Goal: Task Accomplishment & Management: Manage account settings

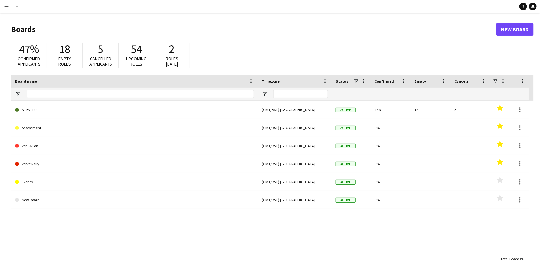
click at [4, 6] on app-icon "Menu" at bounding box center [6, 6] width 5 height 5
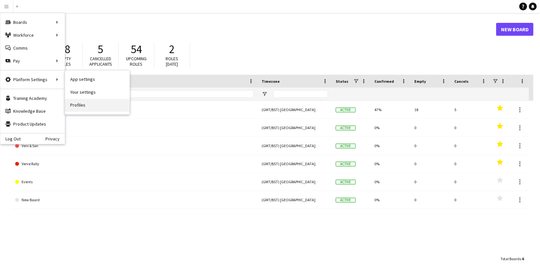
click at [77, 103] on link "Profiles" at bounding box center [97, 105] width 64 height 13
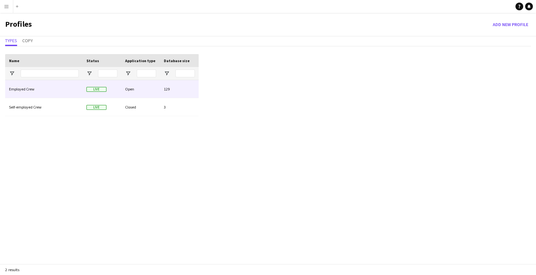
click at [53, 90] on div "Employed Crew" at bounding box center [43, 89] width 77 height 18
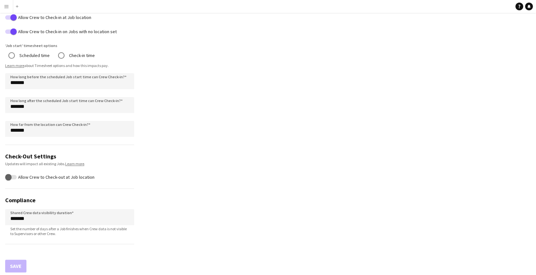
scroll to position [372, 0]
click at [4, 3] on button "Menu" at bounding box center [6, 6] width 13 height 13
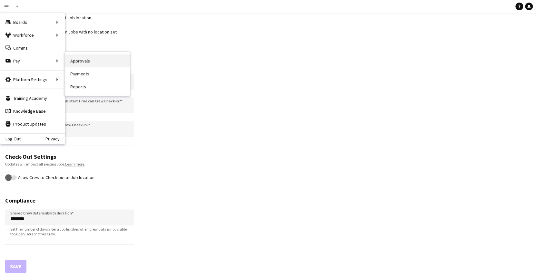
click at [75, 63] on link "Approvals" at bounding box center [97, 60] width 64 height 13
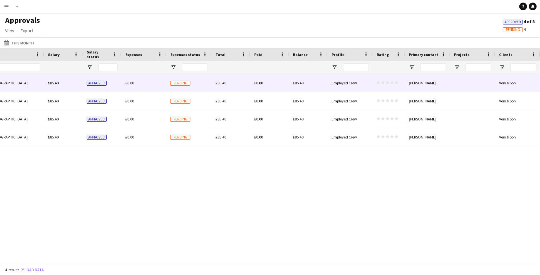
click at [286, 84] on div "£0.00" at bounding box center [269, 83] width 39 height 18
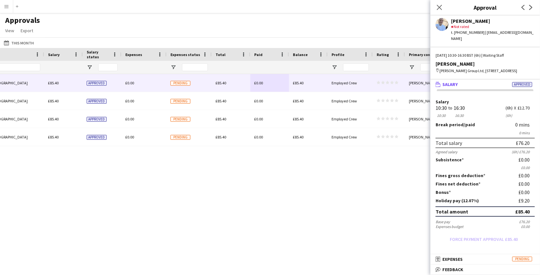
click at [5, 7] on app-icon "Menu" at bounding box center [6, 6] width 5 height 5
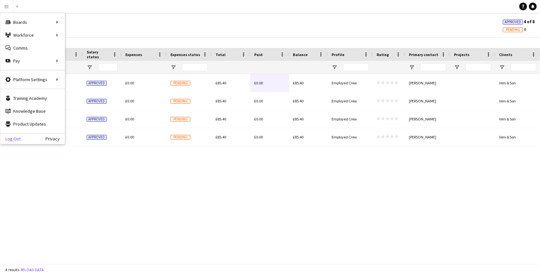
click at [15, 141] on link "Log Out" at bounding box center [10, 138] width 20 height 5
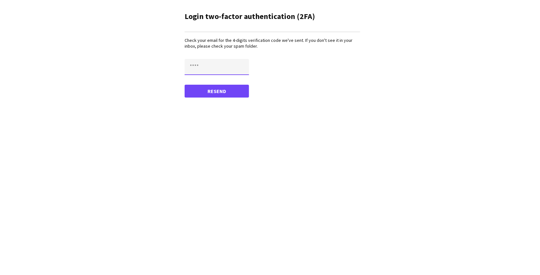
click at [226, 67] on input "text" at bounding box center [217, 67] width 64 height 16
paste input "****"
type input "****"
click at [185, 85] on button "Confirm" at bounding box center [217, 91] width 64 height 13
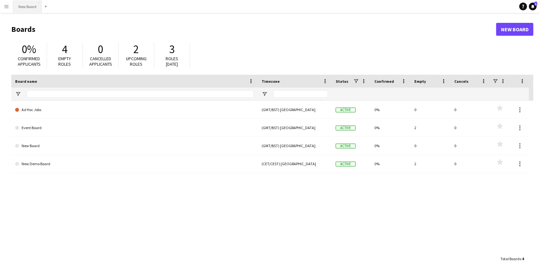
click at [24, 6] on button "New Board Close" at bounding box center [27, 6] width 29 height 13
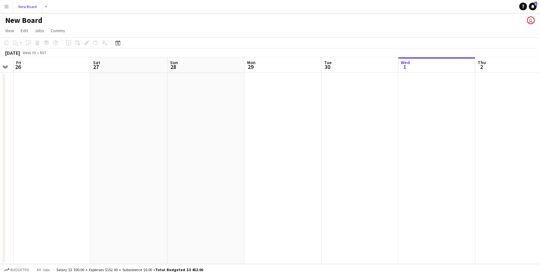
scroll to position [0, 130]
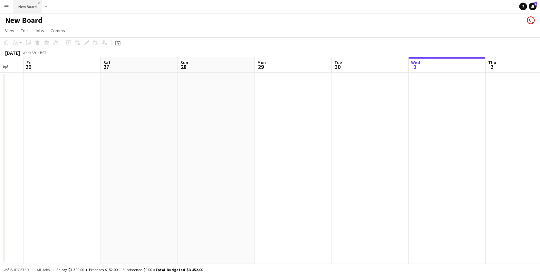
click at [40, 3] on app-icon "Close" at bounding box center [39, 3] width 3 height 3
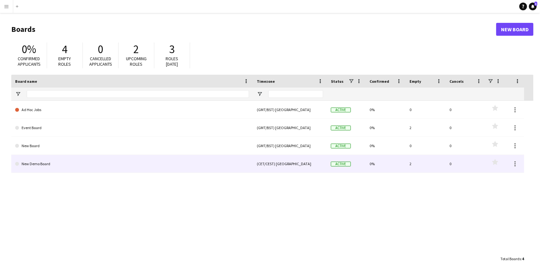
click at [69, 164] on link "New Demo Board" at bounding box center [132, 164] width 234 height 18
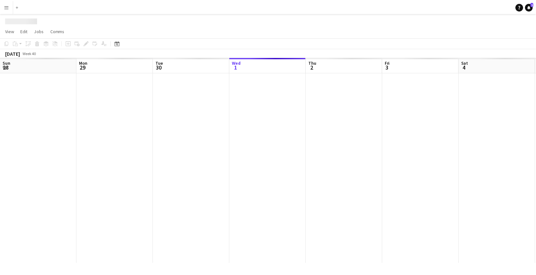
scroll to position [0, 154]
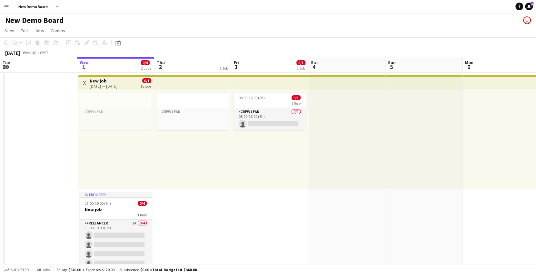
click at [27, 20] on h1 "New Demo Board" at bounding box center [34, 20] width 59 height 10
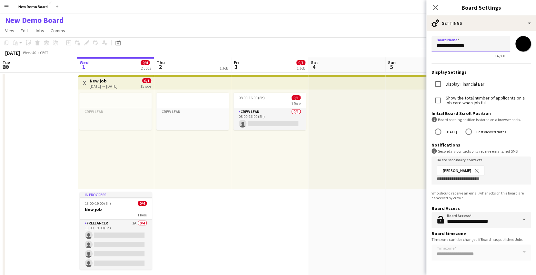
click at [474, 43] on input "**********" at bounding box center [470, 44] width 79 height 16
type input "**********"
click at [486, 74] on h3 "Display Settings" at bounding box center [480, 72] width 99 height 6
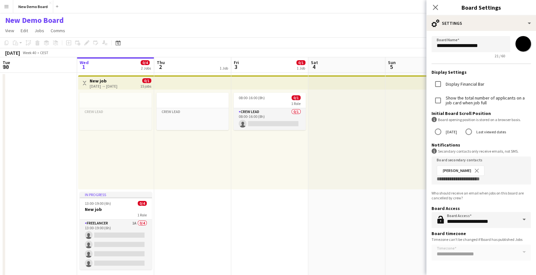
click at [409, 49] on div "October 2025 Week 40 • CEST" at bounding box center [268, 52] width 536 height 9
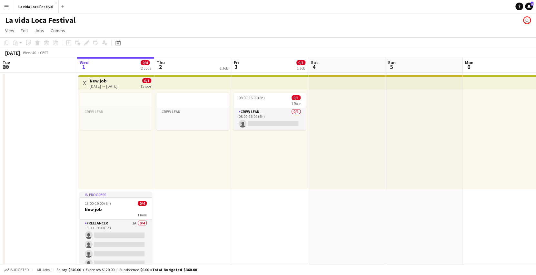
click at [110, 84] on div "01-10-2025 → 31-10-2025" at bounding box center [104, 86] width 28 height 5
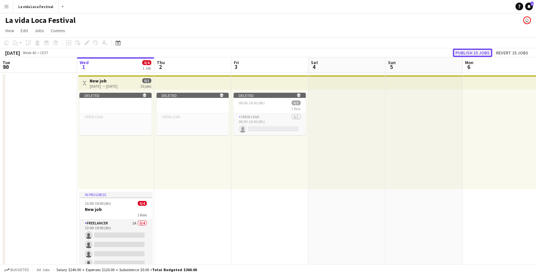
click at [464, 55] on button "Publish 15 jobs" at bounding box center [472, 53] width 39 height 8
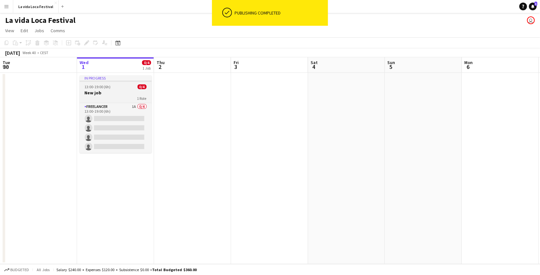
click at [104, 94] on h3 "New job" at bounding box center [116, 93] width 72 height 6
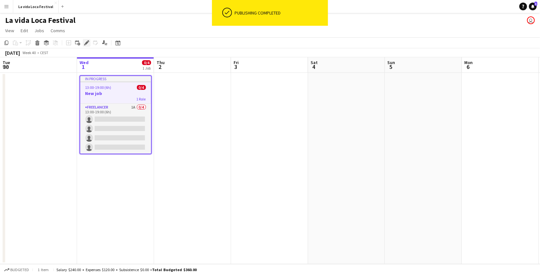
click at [85, 41] on icon "Edit" at bounding box center [86, 42] width 5 height 5
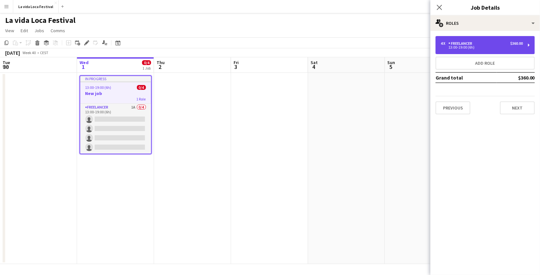
click at [459, 45] on div "Freelancer" at bounding box center [462, 43] width 26 height 5
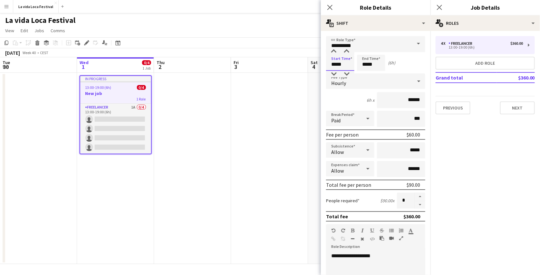
click at [341, 64] on input "*****" at bounding box center [340, 63] width 28 height 16
click at [337, 72] on div at bounding box center [334, 74] width 13 height 6
click at [336, 52] on div at bounding box center [334, 51] width 13 height 6
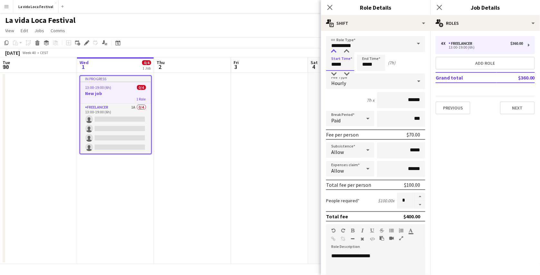
click at [336, 52] on div at bounding box center [334, 51] width 13 height 6
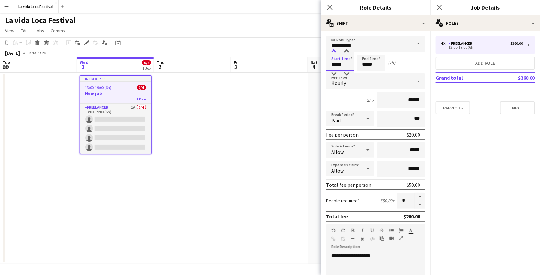
click at [336, 52] on div at bounding box center [334, 51] width 13 height 6
click at [334, 73] on div at bounding box center [334, 74] width 13 height 6
type input "*****"
click at [334, 73] on div at bounding box center [334, 74] width 13 height 6
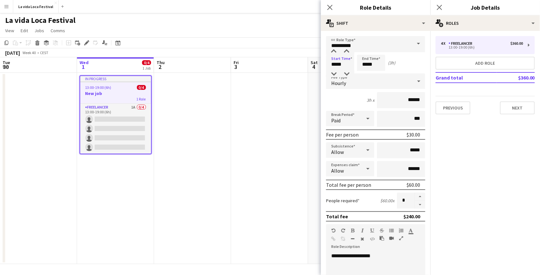
click at [308, 33] on app-page-menu "View Day view expanded Day view collapsed Month view Date picker Jump to today …" at bounding box center [270, 31] width 540 height 12
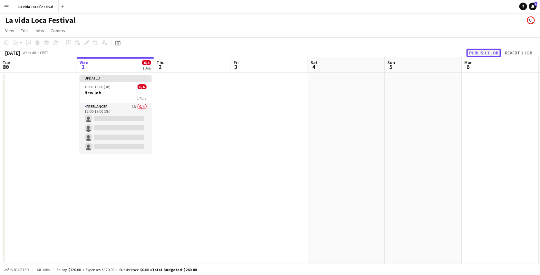
click at [483, 54] on button "Publish 1 job" at bounding box center [484, 53] width 34 height 8
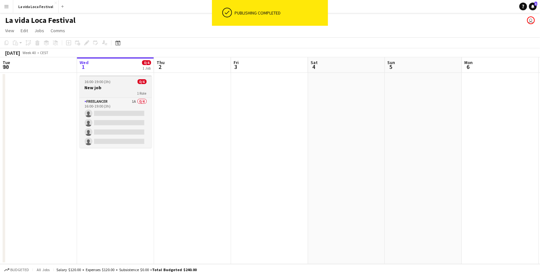
click at [104, 91] on div "1 Role" at bounding box center [116, 93] width 72 height 5
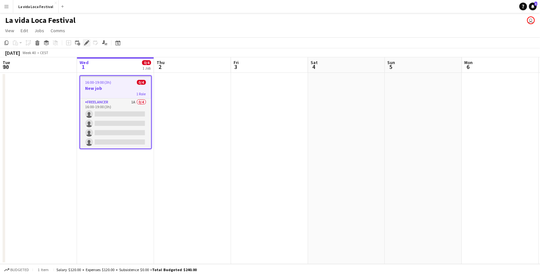
click at [86, 46] on div "Edit" at bounding box center [87, 43] width 8 height 8
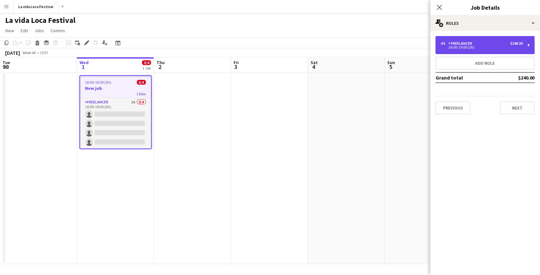
click at [470, 45] on div "Freelancer" at bounding box center [462, 43] width 26 height 5
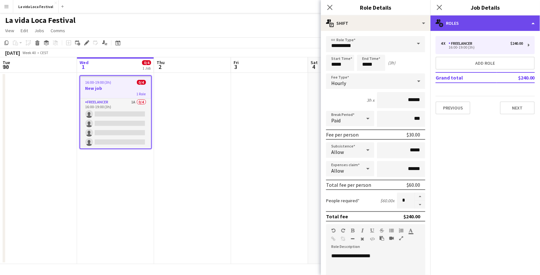
click at [476, 29] on div "multiple-users-add Roles" at bounding box center [486, 22] width 110 height 15
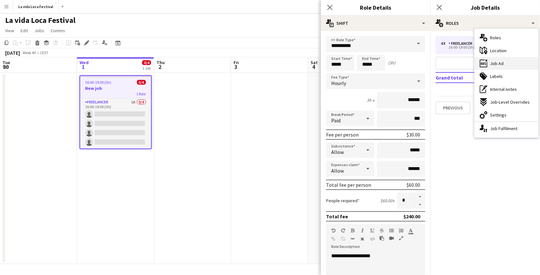
click at [494, 63] on span "Job Ad" at bounding box center [497, 64] width 14 height 6
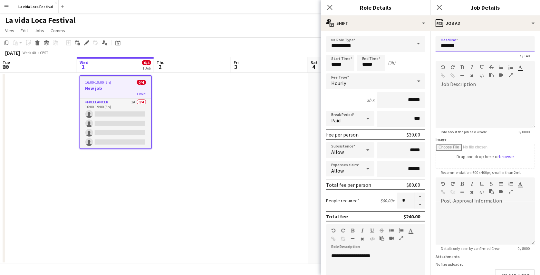
click at [446, 48] on input "*******" at bounding box center [485, 44] width 99 height 16
click at [443, 47] on input "*******" at bounding box center [485, 44] width 99 height 16
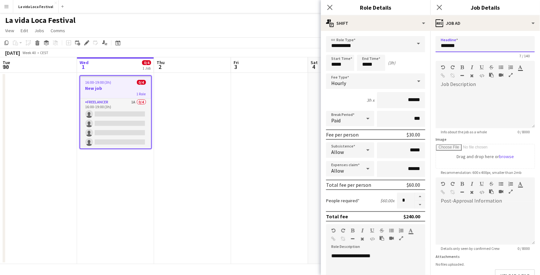
click at [443, 47] on input "*******" at bounding box center [485, 44] width 99 height 16
type input "**********"
click at [306, 30] on app-page-menu "View Day view expanded Day view collapsed Month view Date picker Jump to today …" at bounding box center [270, 31] width 540 height 12
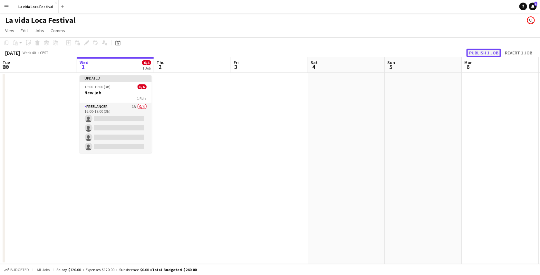
click at [490, 53] on button "Publish 1 job" at bounding box center [484, 53] width 34 height 8
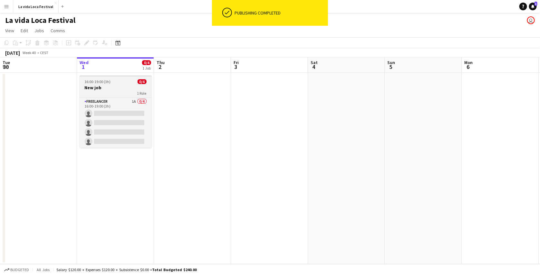
click at [121, 89] on h3 "New job" at bounding box center [116, 88] width 72 height 6
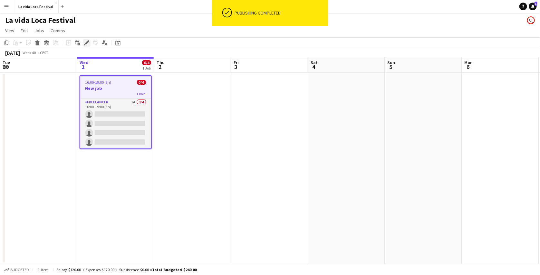
click at [85, 41] on icon "Edit" at bounding box center [86, 42] width 5 height 5
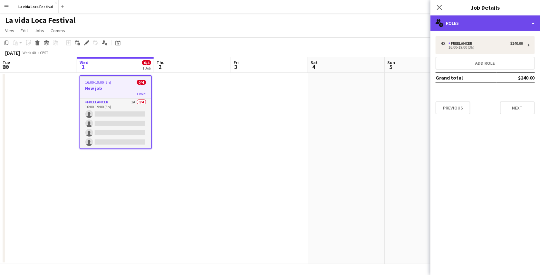
click at [486, 16] on div "multiple-users-add Roles" at bounding box center [486, 22] width 110 height 15
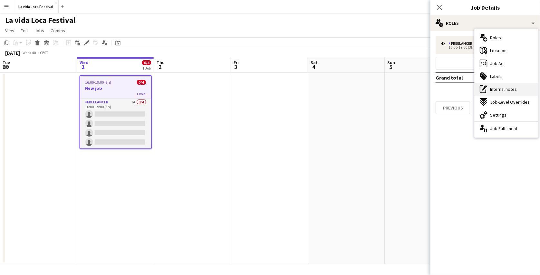
click at [504, 92] on span "Internal notes" at bounding box center [503, 89] width 27 height 6
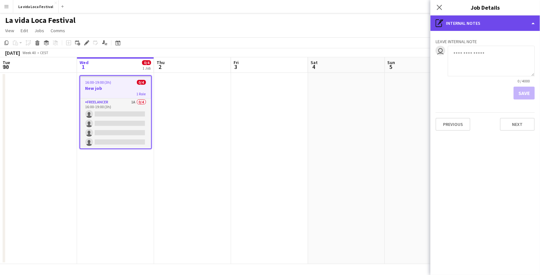
click at [504, 29] on div "pen-write Internal notes" at bounding box center [486, 22] width 110 height 15
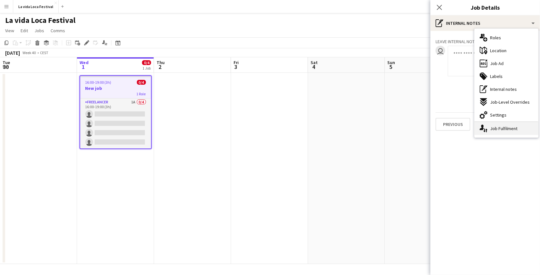
click at [505, 127] on div "single-neutral-actions-up-down Job Fulfilment" at bounding box center [507, 128] width 64 height 13
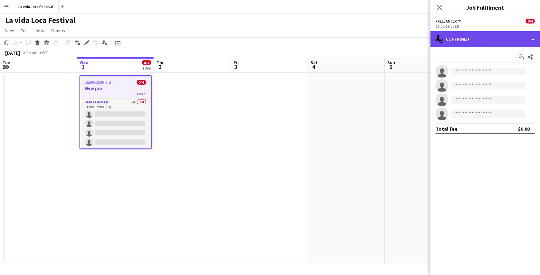
click at [488, 39] on div "single-neutral-actions-check-2 Confirmed" at bounding box center [486, 38] width 110 height 15
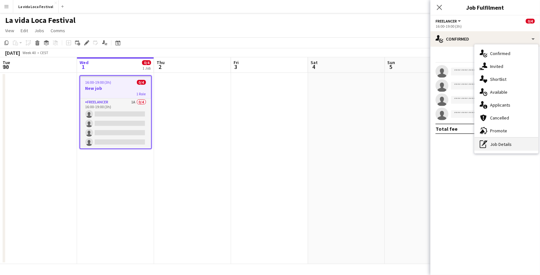
click at [498, 143] on div "pen-write Job Details" at bounding box center [507, 144] width 64 height 13
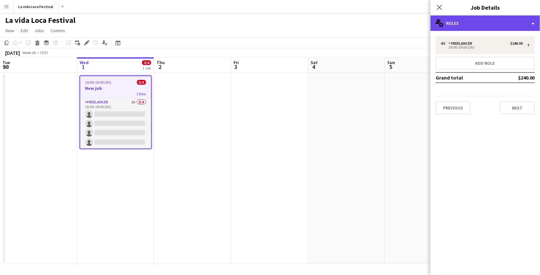
click at [488, 25] on div "multiple-users-add Roles" at bounding box center [486, 22] width 110 height 15
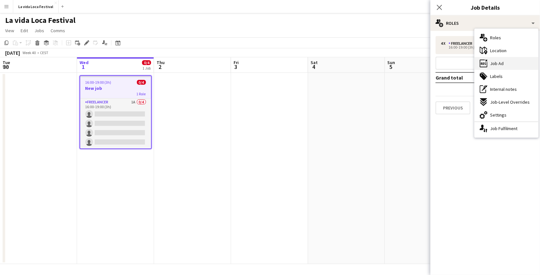
click at [503, 59] on div "ads-window Job Ad" at bounding box center [507, 63] width 64 height 13
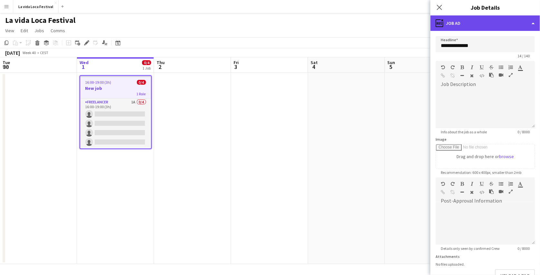
click at [496, 24] on div "ads-window Job Ad" at bounding box center [486, 22] width 110 height 15
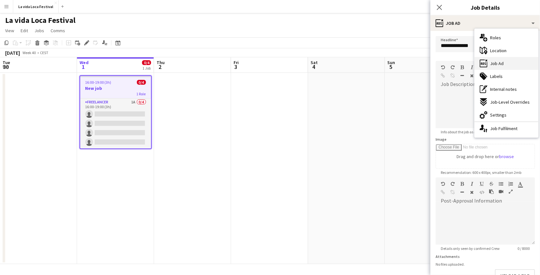
click at [504, 64] on div "ads-window Job Ad" at bounding box center [507, 63] width 64 height 13
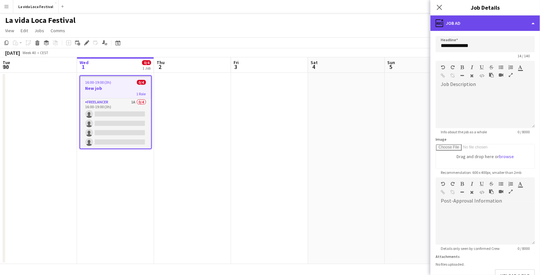
click at [499, 19] on div "ads-window Job Ad" at bounding box center [486, 22] width 110 height 15
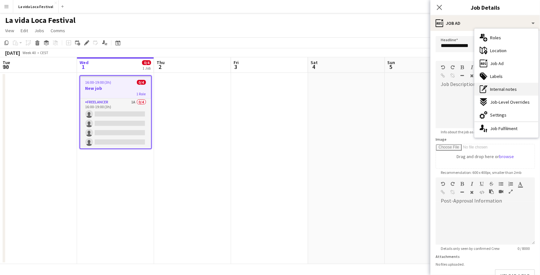
click at [498, 87] on span "Internal notes" at bounding box center [503, 89] width 27 height 6
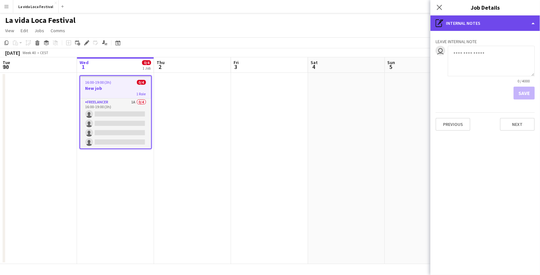
click at [491, 25] on div "pen-write Internal notes" at bounding box center [486, 22] width 110 height 15
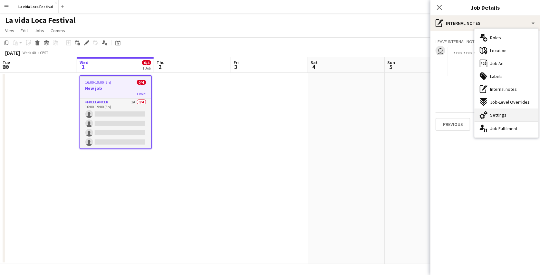
click at [490, 113] on div "cog-double-3 Settings" at bounding box center [507, 115] width 64 height 13
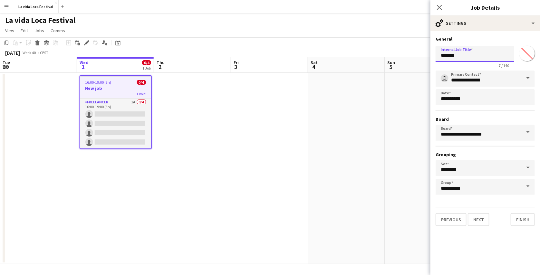
click at [465, 54] on input "*******" at bounding box center [475, 54] width 79 height 16
click at [479, 54] on input "**********" at bounding box center [475, 54] width 79 height 16
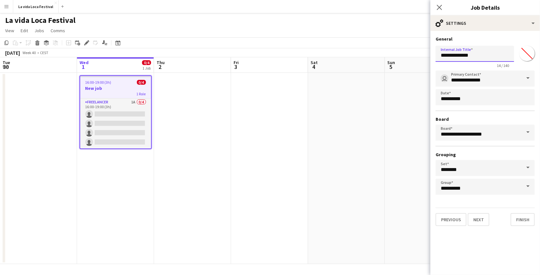
type input "**********"
click at [527, 56] on input "*******" at bounding box center [527, 53] width 23 height 23
type input "*******"
click at [408, 31] on app-page-menu "View Day view expanded Day view collapsed Month view Date picker Jump to today …" at bounding box center [270, 31] width 540 height 12
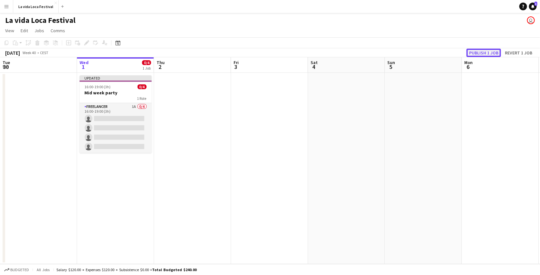
click at [493, 51] on button "Publish 1 job" at bounding box center [484, 53] width 34 height 8
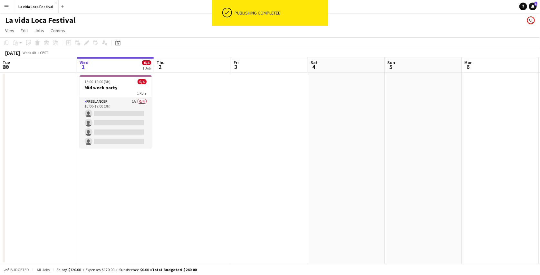
click at [190, 108] on app-date-cell at bounding box center [192, 168] width 77 height 191
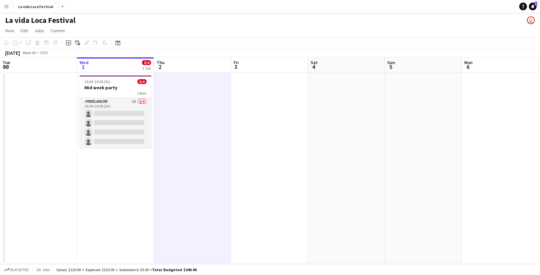
click at [10, 7] on button "Menu" at bounding box center [6, 6] width 13 height 13
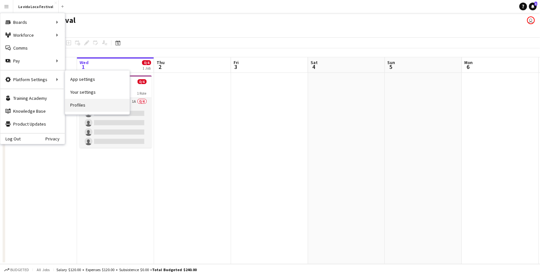
click at [77, 100] on link "Profiles" at bounding box center [97, 105] width 64 height 13
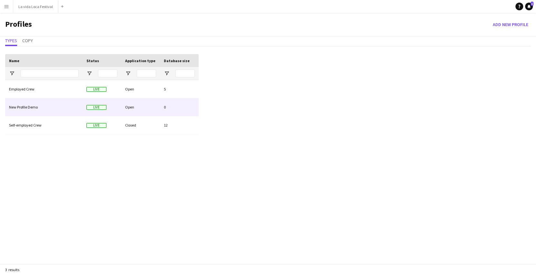
click at [76, 106] on div "New Profile Demo" at bounding box center [43, 107] width 77 height 18
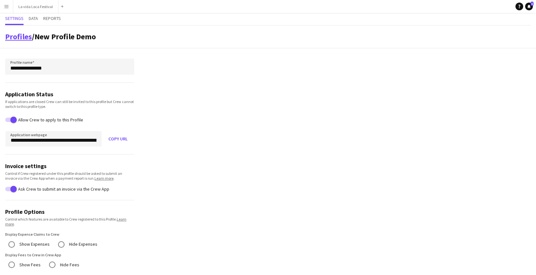
click at [21, 32] on link "Profiles" at bounding box center [18, 37] width 27 height 10
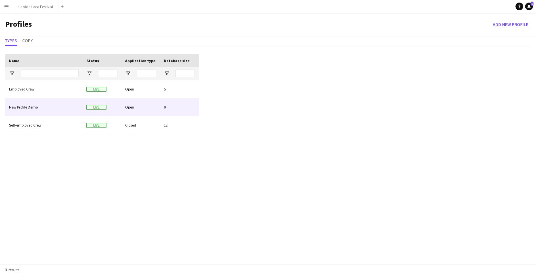
drag, startPoint x: 127, startPoint y: 106, endPoint x: 110, endPoint y: 105, distance: 17.1
click at [110, 105] on div "Live" at bounding box center [102, 107] width 39 height 18
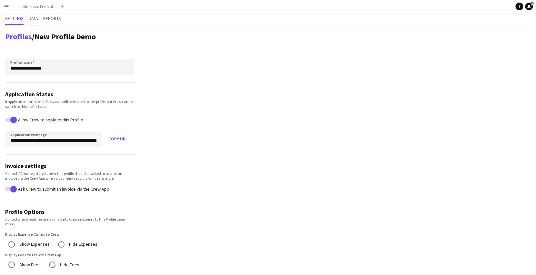
click at [50, 34] on span "New Profile Demo" at bounding box center [64, 37] width 61 height 10
click at [16, 33] on link "Profiles" at bounding box center [18, 37] width 27 height 10
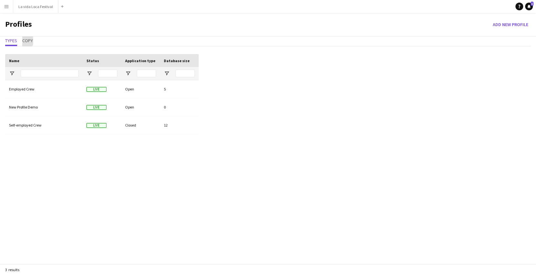
click at [26, 40] on span "Copy" at bounding box center [27, 40] width 11 height 5
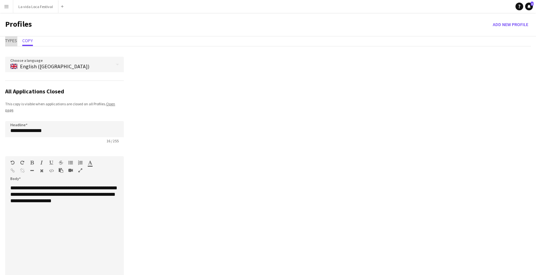
click at [14, 42] on span "Types" at bounding box center [11, 40] width 12 height 5
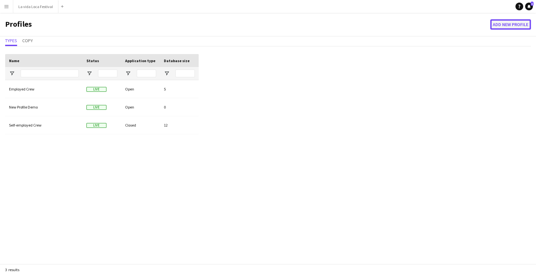
click at [493, 22] on button "Add new Profile" at bounding box center [510, 24] width 41 height 10
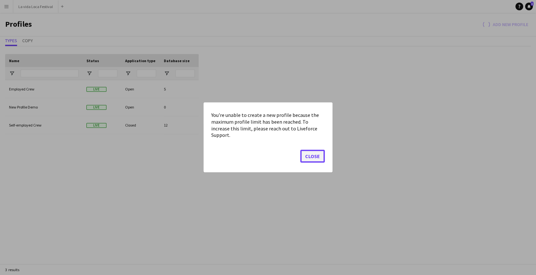
click at [313, 156] on button "Close" at bounding box center [312, 156] width 25 height 13
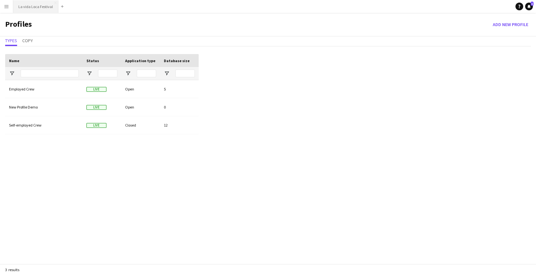
click at [35, 9] on button "La vida Loca Festival Close" at bounding box center [35, 6] width 45 height 13
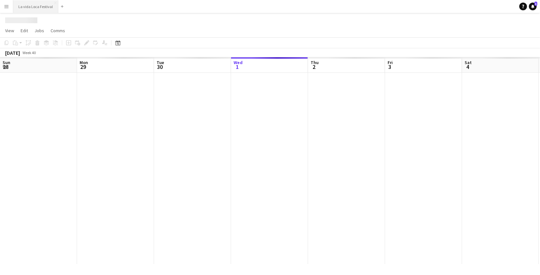
scroll to position [0, 154]
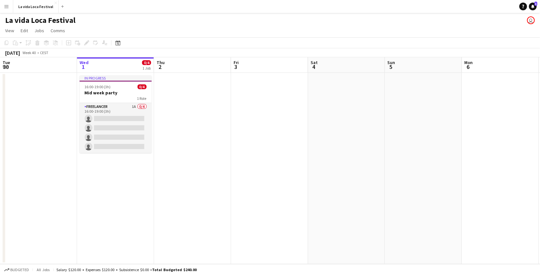
click at [59, 19] on h1 "La vida Loca Festival" at bounding box center [40, 20] width 70 height 10
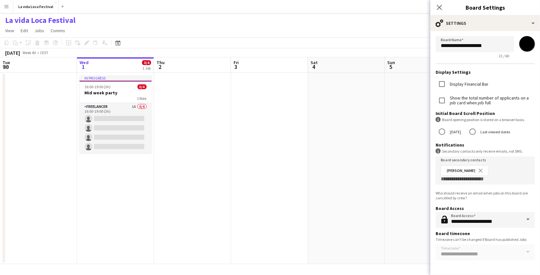
click at [526, 50] on input "*******" at bounding box center [527, 43] width 23 height 23
click at [506, 34] on form "**********" at bounding box center [486, 150] width 110 height 238
click at [325, 28] on app-page-menu "View Day view expanded Day view collapsed Month view Date picker Jump to today …" at bounding box center [270, 31] width 540 height 12
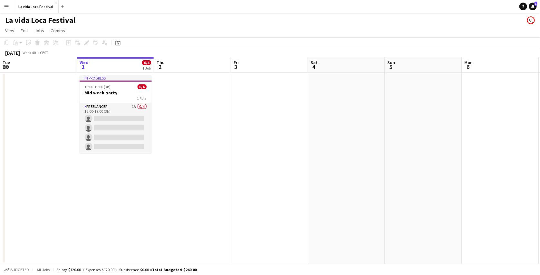
click at [47, 21] on h1 "La vida Loca Festival" at bounding box center [40, 20] width 70 height 10
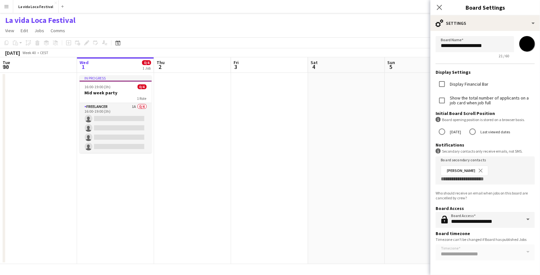
click at [525, 44] on input "*******" at bounding box center [527, 43] width 23 height 23
click at [357, 107] on app-date-cell at bounding box center [346, 168] width 77 height 191
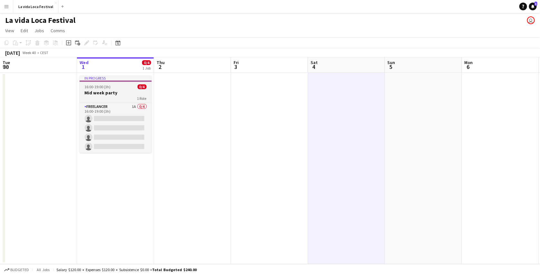
click at [122, 96] on div "1 Role" at bounding box center [116, 98] width 72 height 5
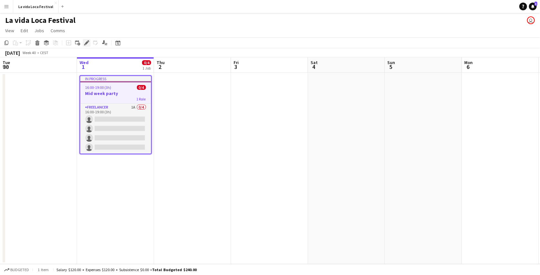
click at [87, 43] on icon at bounding box center [87, 43] width 4 height 4
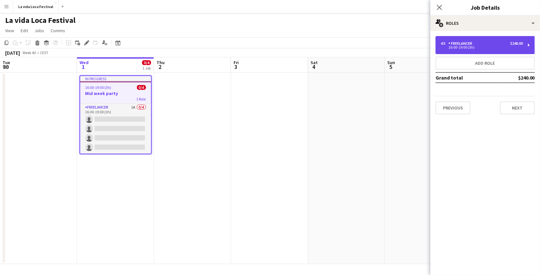
click at [494, 38] on div "4 x Freelancer $240.00 16:00-19:00 (3h)" at bounding box center [485, 45] width 99 height 18
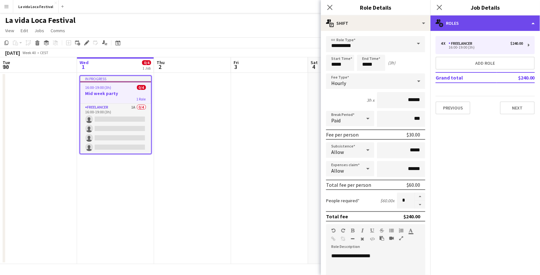
click at [497, 17] on div "multiple-users-add Roles" at bounding box center [486, 22] width 110 height 15
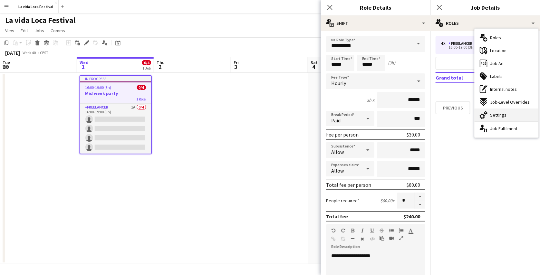
click at [499, 116] on span "Settings" at bounding box center [498, 115] width 16 height 6
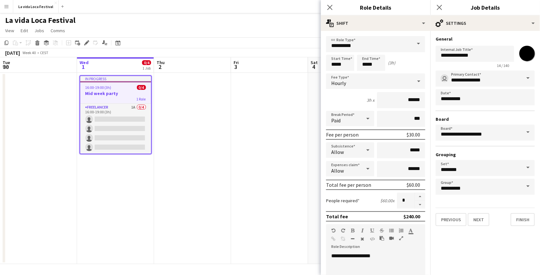
click at [525, 59] on div "*******" at bounding box center [527, 53] width 15 height 15
click at [525, 59] on input "*******" at bounding box center [527, 53] width 23 height 23
click at [440, 9] on icon "Close pop-in" at bounding box center [440, 7] width 6 height 6
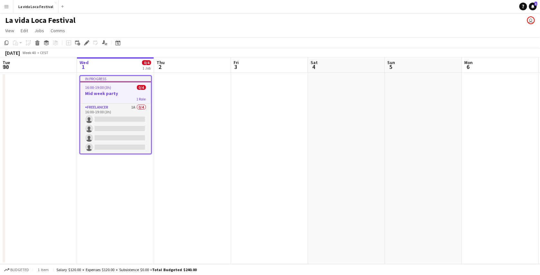
click at [216, 123] on app-date-cell at bounding box center [192, 168] width 77 height 191
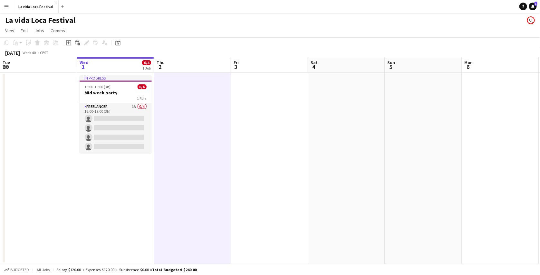
click at [65, 20] on h1 "La vida Loca Festival" at bounding box center [40, 20] width 70 height 10
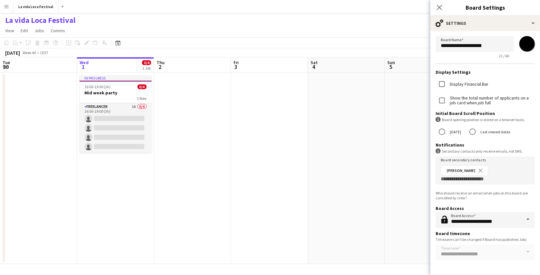
click at [524, 46] on input "*******" at bounding box center [527, 43] width 23 height 23
type input "*******"
click at [411, 25] on app-page-menu "View Day view expanded Day view collapsed Month view Date picker Jump to today …" at bounding box center [270, 31] width 540 height 12
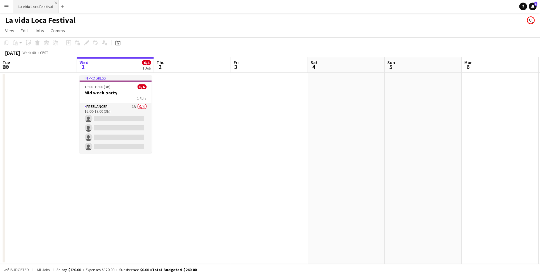
click at [55, 2] on app-icon "Close" at bounding box center [55, 3] width 3 height 3
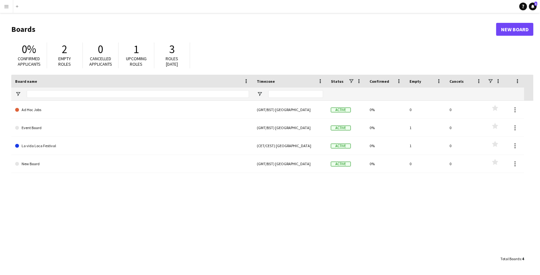
click at [355, 45] on div "0% Confirmed applicants 2 Empty roles 0 Cancelled applicants 1 Upcoming roles 3…" at bounding box center [272, 56] width 523 height 35
click at [368, 38] on header "Boards New Board" at bounding box center [272, 29] width 523 height 20
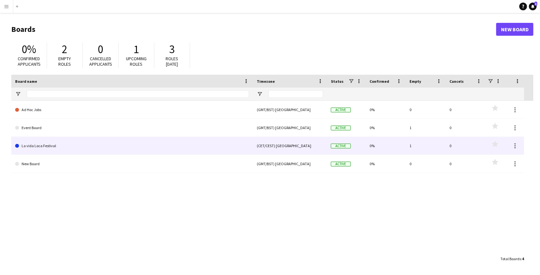
click at [46, 146] on link "La vida Loca Festival" at bounding box center [132, 146] width 234 height 18
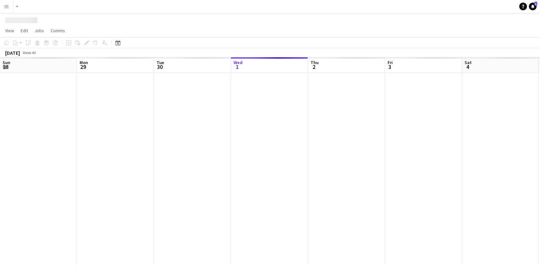
scroll to position [0, 154]
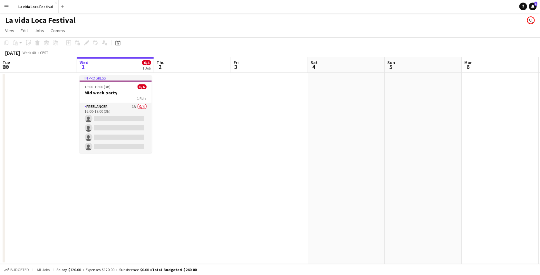
click at [199, 91] on app-date-cell at bounding box center [192, 168] width 77 height 191
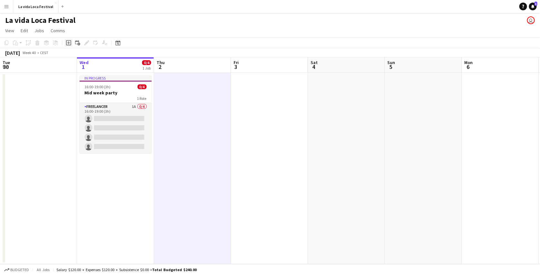
click at [69, 41] on icon "Add job" at bounding box center [68, 42] width 5 height 5
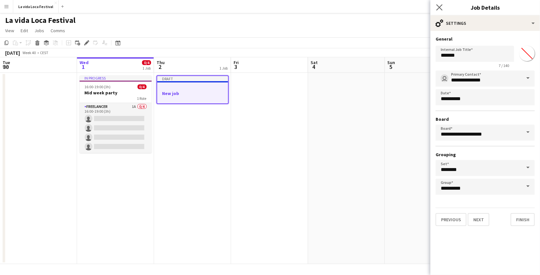
click at [443, 8] on app-icon "Close pop-in" at bounding box center [439, 7] width 9 height 9
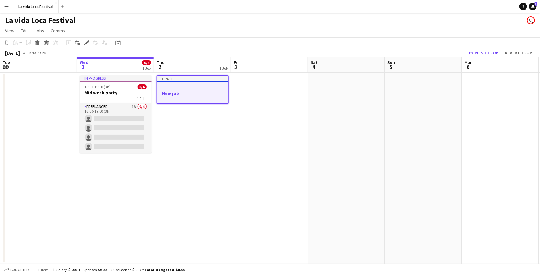
click at [223, 94] on h3 "New job" at bounding box center [192, 94] width 71 height 6
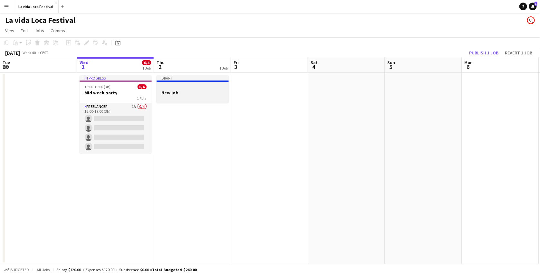
click at [216, 91] on h3 "New job" at bounding box center [193, 93] width 72 height 6
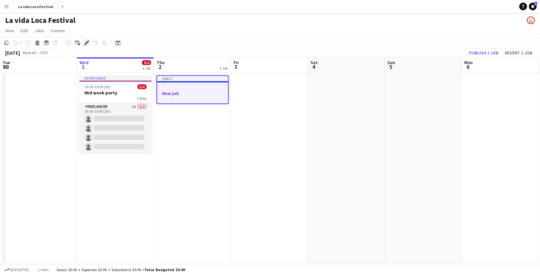
click at [86, 42] on icon at bounding box center [87, 43] width 4 height 4
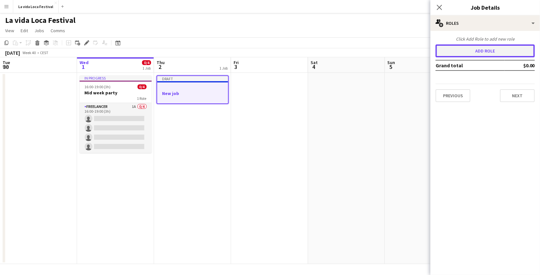
click at [462, 55] on button "Add role" at bounding box center [485, 50] width 99 height 13
type input "*******"
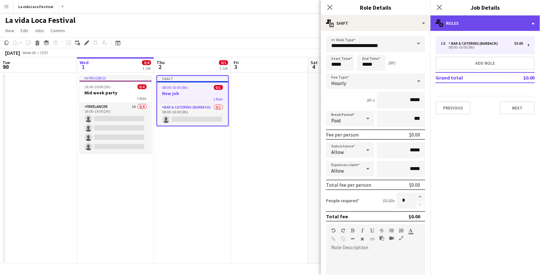
click at [482, 25] on div "multiple-users-add Roles" at bounding box center [486, 22] width 110 height 15
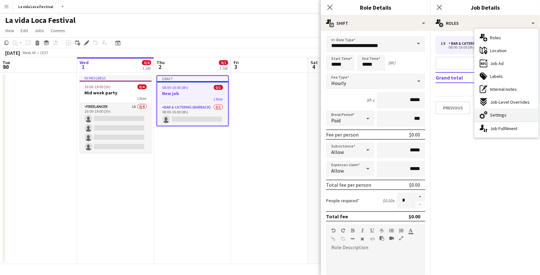
click at [495, 113] on span "Settings" at bounding box center [498, 115] width 16 height 6
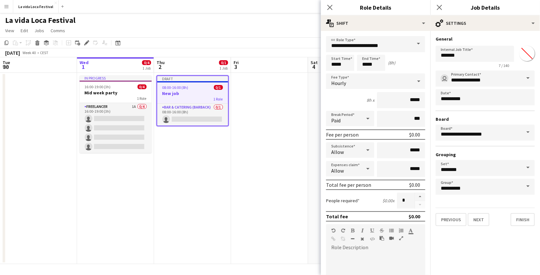
click at [277, 14] on div "La vida Loca Festival user" at bounding box center [270, 19] width 540 height 12
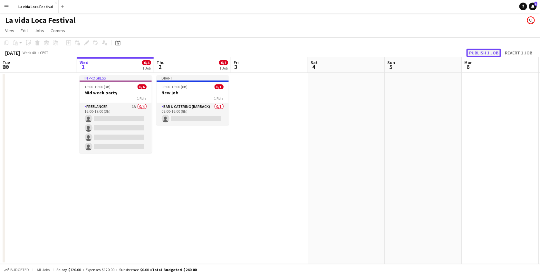
click at [474, 51] on button "Publish 1 job" at bounding box center [484, 53] width 34 height 8
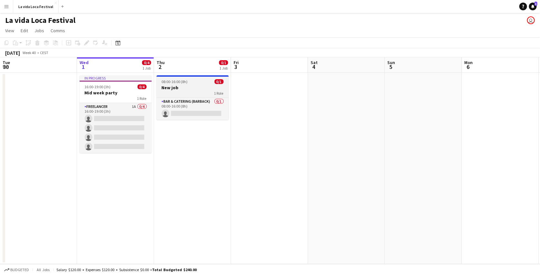
click at [195, 91] on div "1 Role" at bounding box center [193, 93] width 72 height 5
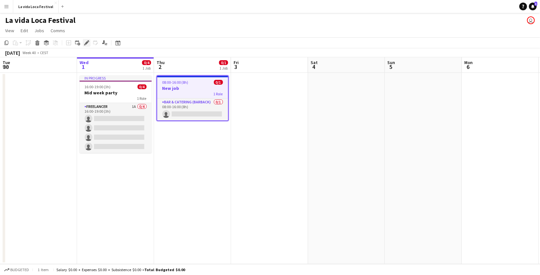
click at [86, 40] on div "Edit" at bounding box center [87, 43] width 8 height 8
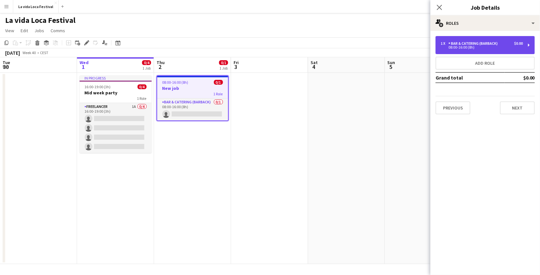
click at [475, 46] on div "08:00-16:00 (8h)" at bounding box center [482, 47] width 82 height 3
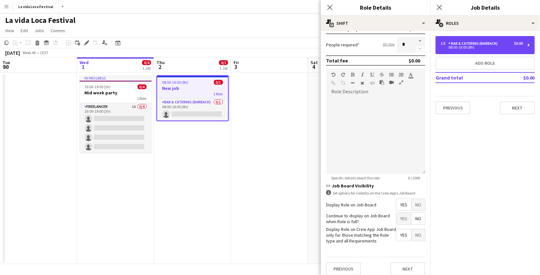
scroll to position [160, 0]
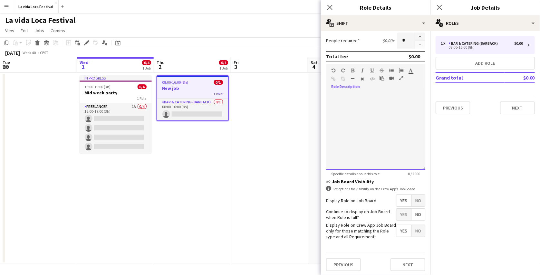
click at [371, 129] on div at bounding box center [375, 131] width 99 height 77
click at [347, 95] on div "******" at bounding box center [373, 131] width 94 height 77
click at [410, 73] on icon "button" at bounding box center [411, 70] width 4 height 5
type input "*******"
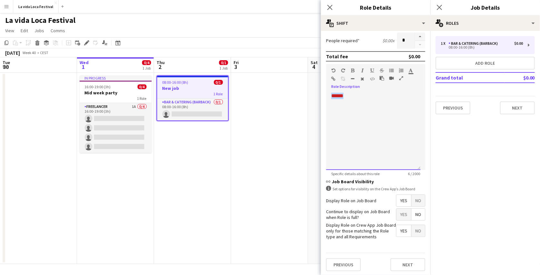
click at [355, 98] on div "******" at bounding box center [373, 131] width 94 height 77
click at [335, 112] on div "******" at bounding box center [373, 131] width 94 height 77
click at [341, 95] on font "******" at bounding box center [337, 95] width 12 height 5
click at [400, 112] on div "****" at bounding box center [373, 131] width 94 height 77
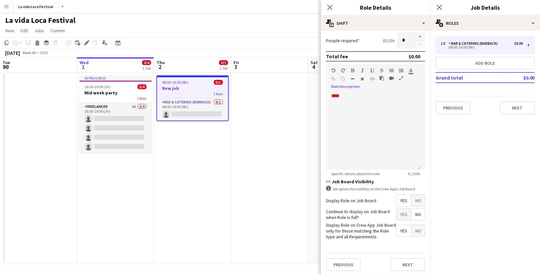
click at [410, 71] on icon "button" at bounding box center [411, 70] width 4 height 5
click at [329, 7] on icon at bounding box center [330, 7] width 6 height 6
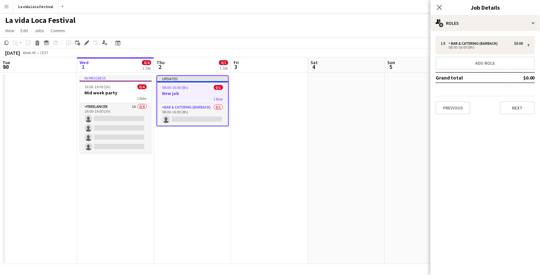
click at [7, 7] on app-icon "Menu" at bounding box center [6, 6] width 5 height 5
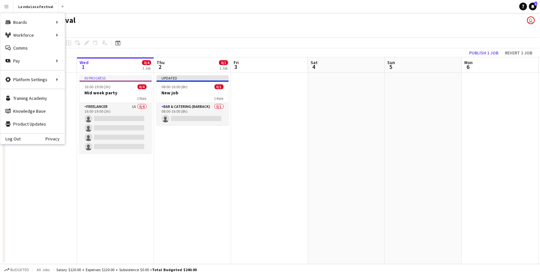
click at [8, 7] on app-icon "Menu" at bounding box center [6, 6] width 5 height 5
click at [73, 48] on link "Status" at bounding box center [97, 48] width 64 height 13
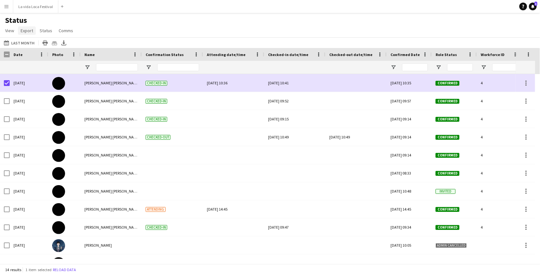
click at [28, 31] on span "Export" at bounding box center [27, 31] width 13 height 6
click at [106, 32] on div "Status View Views Default view New view Update view Delete view Edit name Custo…" at bounding box center [270, 26] width 540 height 22
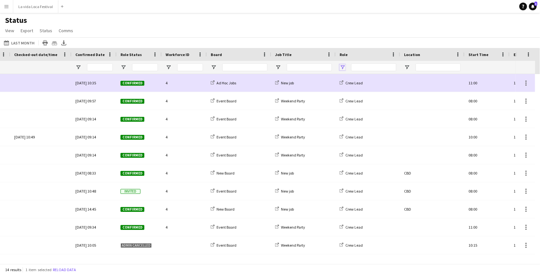
click at [342, 67] on span "Open Filter Menu" at bounding box center [343, 67] width 6 height 6
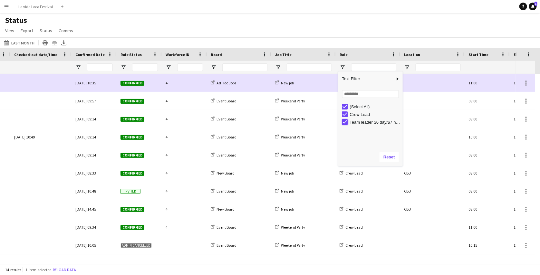
type input "**********"
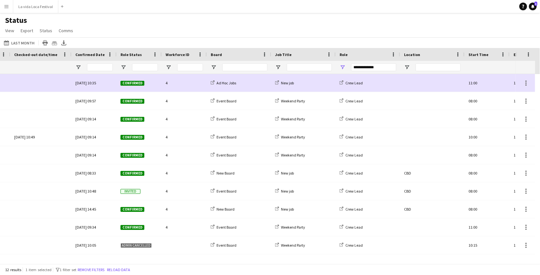
click at [380, 33] on div "Status View Views Default view New view Update view Delete view Edit name Custo…" at bounding box center [270, 26] width 540 height 22
click at [343, 64] on span "Open Filter Menu" at bounding box center [343, 67] width 6 height 6
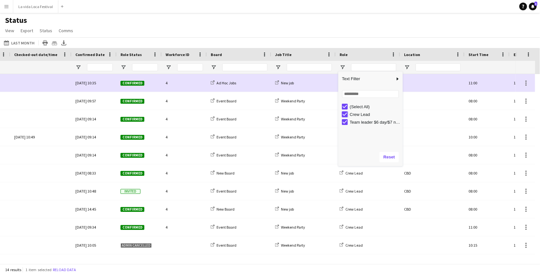
type input "**********"
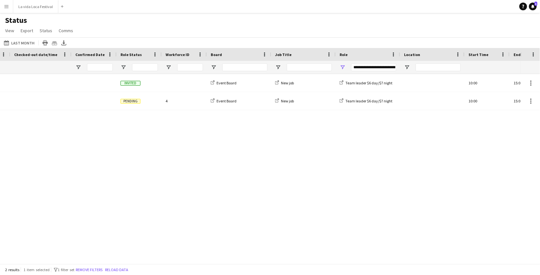
click at [377, 34] on div "Status View Views Default view New view Update view Delete view Edit name Custo…" at bounding box center [270, 26] width 540 height 22
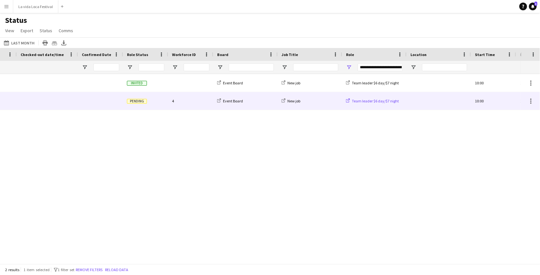
click at [347, 101] on icon at bounding box center [348, 101] width 4 height 4
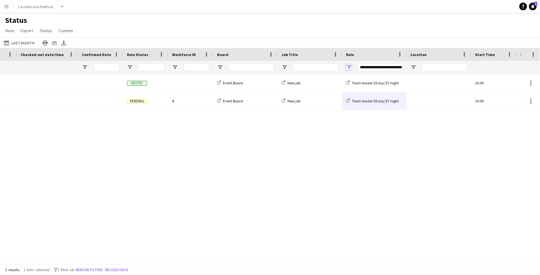
click at [350, 66] on span "Open Filter Menu" at bounding box center [349, 67] width 6 height 6
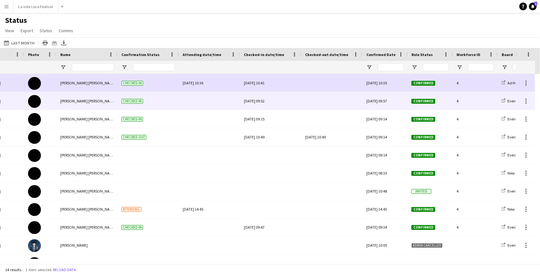
click at [271, 103] on div "Thu, 4 Sep 2025 09:52" at bounding box center [271, 101] width 54 height 18
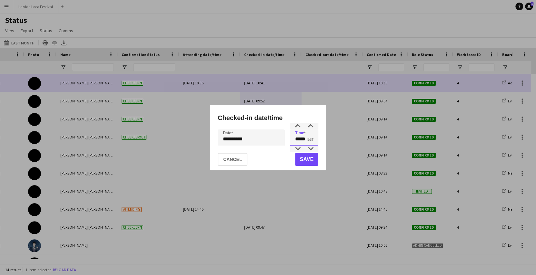
click at [305, 142] on input "*****" at bounding box center [304, 138] width 28 height 16
click at [296, 149] on div at bounding box center [297, 149] width 13 height 6
click at [299, 128] on div at bounding box center [297, 126] width 13 height 6
type input "*****"
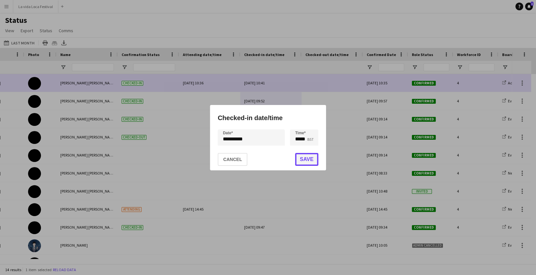
click at [300, 156] on button "Save" at bounding box center [306, 159] width 23 height 13
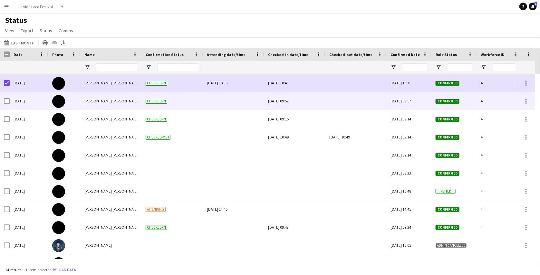
click at [292, 100] on div "Thu, 4 Sep 2025 09:52" at bounding box center [295, 101] width 54 height 18
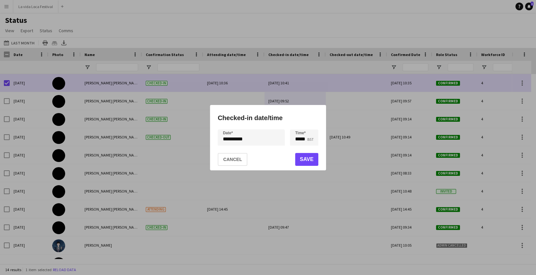
click at [292, 100] on div at bounding box center [268, 137] width 536 height 275
click at [236, 156] on button "Cancel" at bounding box center [233, 159] width 30 height 13
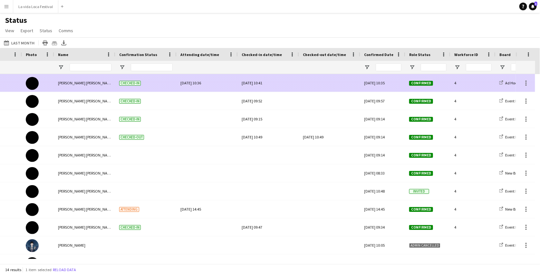
scroll to position [0, 24]
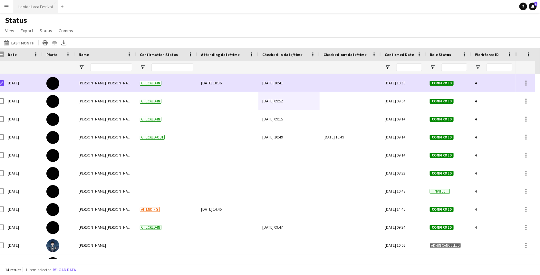
click at [31, 7] on button "La vida Loca Festival Close" at bounding box center [35, 6] width 45 height 13
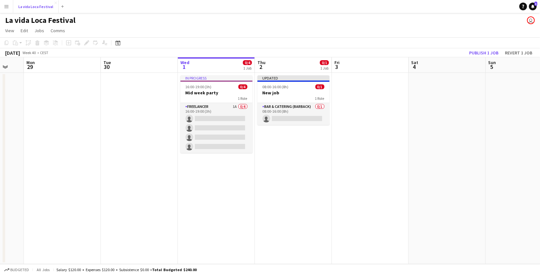
scroll to position [0, 188]
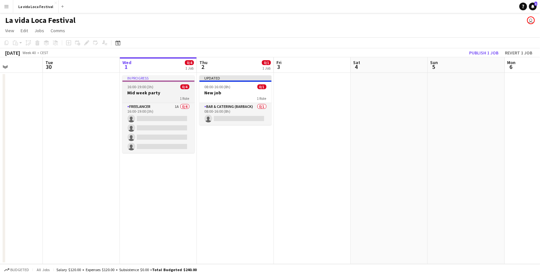
click at [182, 87] on span "0/4" at bounding box center [185, 86] width 9 height 5
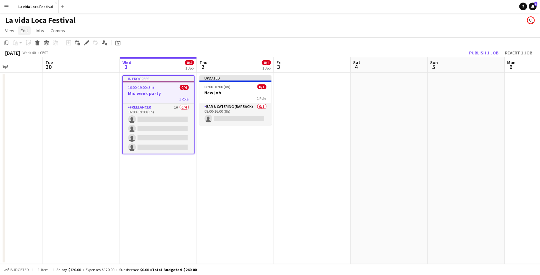
click at [24, 28] on span "Edit" at bounding box center [24, 31] width 7 height 6
click at [37, 32] on span "Jobs" at bounding box center [39, 31] width 10 height 6
click at [168, 85] on div "16:00-19:00 (3h) 0/4" at bounding box center [158, 87] width 71 height 5
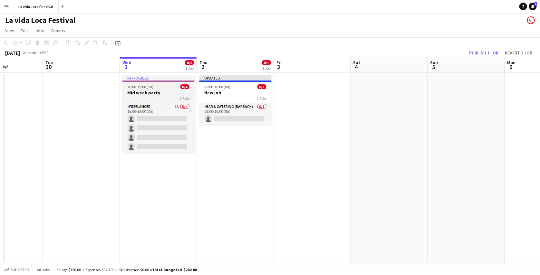
click at [147, 92] on h3 "Mid week party" at bounding box center [159, 93] width 72 height 6
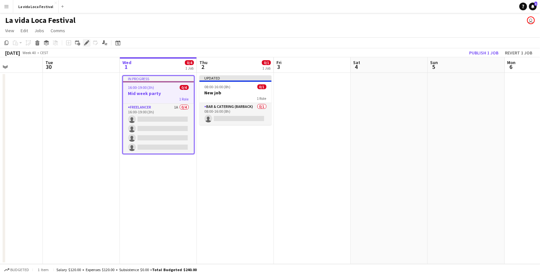
click at [86, 44] on icon at bounding box center [87, 43] width 4 height 4
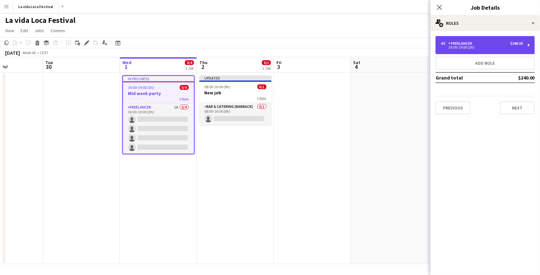
click at [474, 49] on div "16:00-19:00 (3h)" at bounding box center [482, 47] width 82 height 3
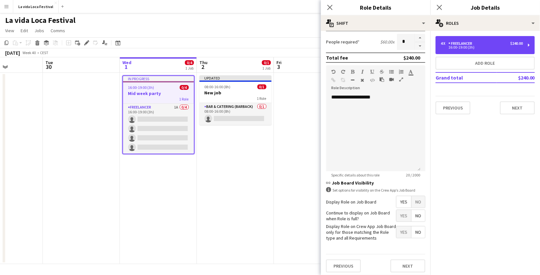
scroll to position [160, 0]
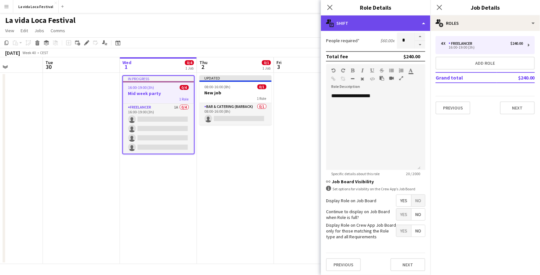
click at [359, 26] on div "multiple-actions-text Shift" at bounding box center [376, 22] width 110 height 15
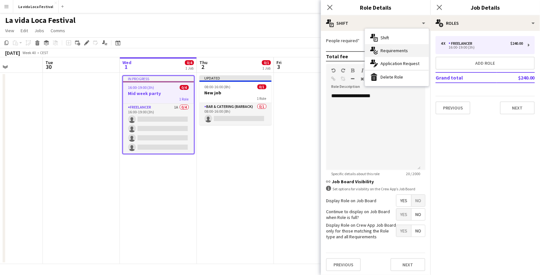
click at [389, 51] on span "Requirements" at bounding box center [394, 51] width 27 height 6
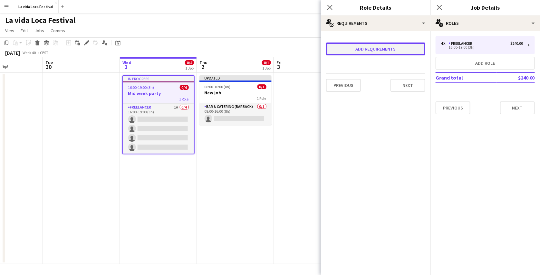
click at [370, 51] on button "Add requirements" at bounding box center [375, 49] width 99 height 13
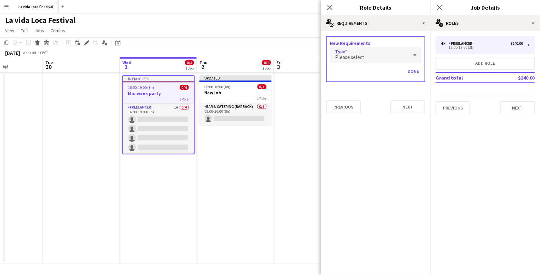
click at [371, 58] on div "Please select" at bounding box center [369, 54] width 79 height 15
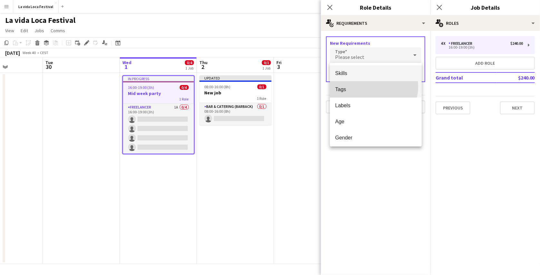
click at [370, 87] on span "Tags" at bounding box center [376, 89] width 82 height 6
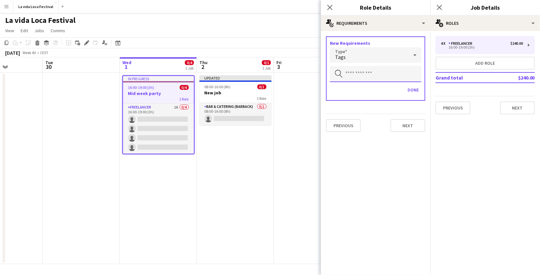
click at [372, 76] on input "text" at bounding box center [376, 74] width 92 height 16
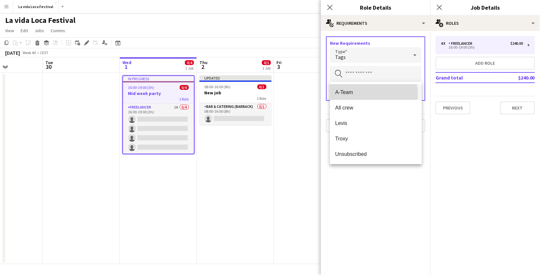
click at [362, 94] on span "A-Team" at bounding box center [376, 92] width 82 height 6
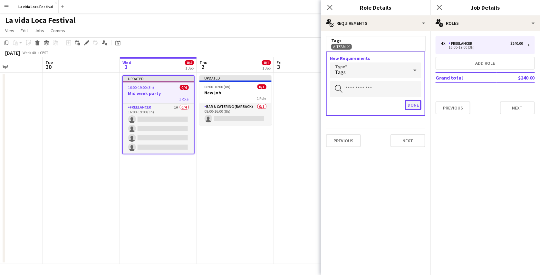
click at [407, 104] on button "Done" at bounding box center [413, 105] width 16 height 10
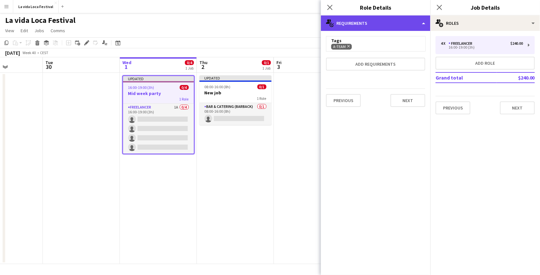
click at [387, 18] on div "multiple-actions-check-2 Requirements" at bounding box center [376, 22] width 110 height 15
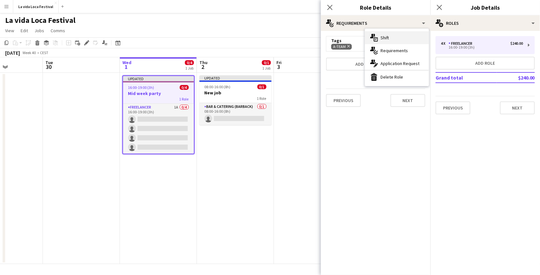
click at [403, 34] on div "multiple-actions-text Shift" at bounding box center [397, 37] width 64 height 13
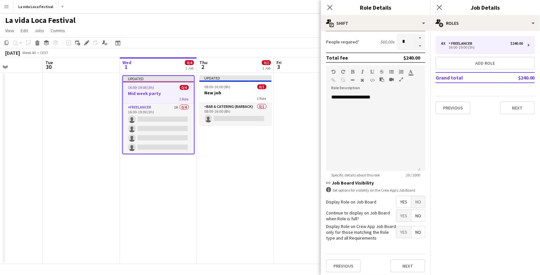
scroll to position [160, 0]
click at [399, 231] on span "Yes" at bounding box center [404, 231] width 15 height 12
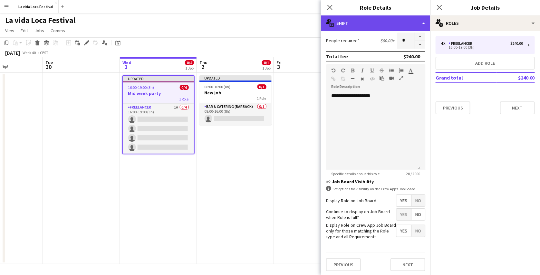
click at [364, 20] on div "multiple-actions-text Shift" at bounding box center [376, 22] width 110 height 15
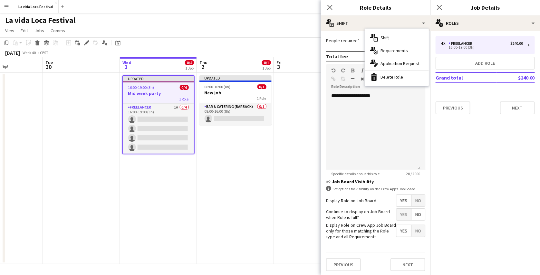
click at [309, 40] on app-toolbar "Copy Paste Paste Ctrl+V Paste with crew Ctrl+Shift+V Paste linked Job Delete Gr…" at bounding box center [270, 42] width 540 height 11
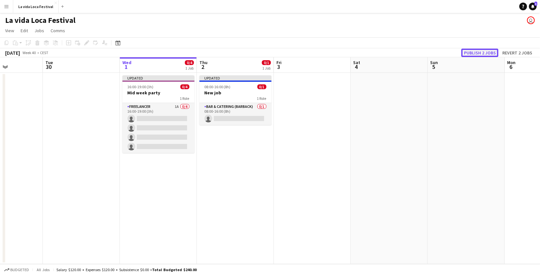
click at [482, 51] on button "Publish 2 jobs" at bounding box center [480, 53] width 37 height 8
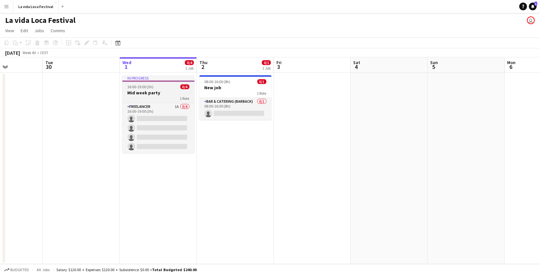
click at [167, 89] on div "16:00-19:00 (3h) 0/4" at bounding box center [159, 86] width 72 height 5
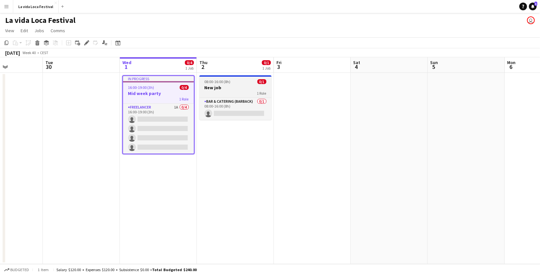
click at [216, 88] on h3 "New job" at bounding box center [236, 88] width 72 height 6
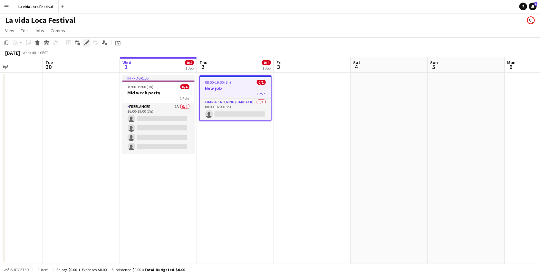
click at [89, 44] on div "Edit" at bounding box center [87, 43] width 8 height 8
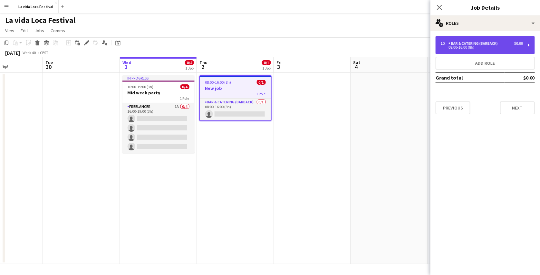
click at [476, 47] on div "08:00-16:00 (8h)" at bounding box center [482, 47] width 82 height 3
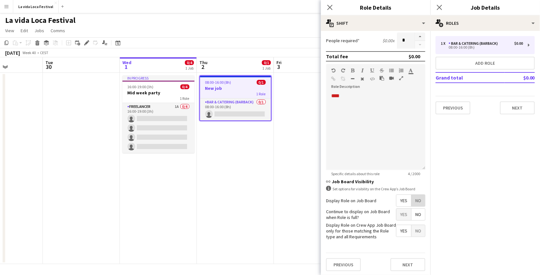
click at [412, 201] on span "No" at bounding box center [419, 201] width 14 height 12
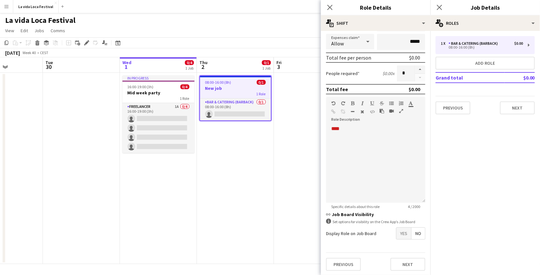
click at [300, 119] on app-date-cell at bounding box center [312, 168] width 77 height 191
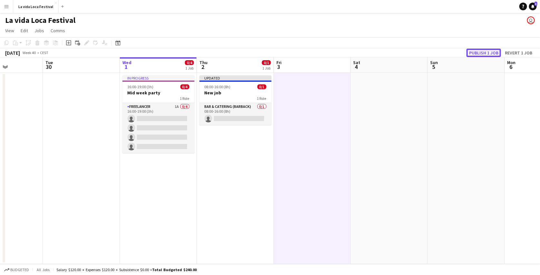
click at [492, 54] on button "Publish 1 job" at bounding box center [484, 53] width 34 height 8
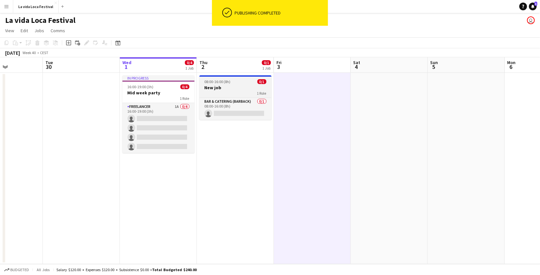
click at [219, 83] on span "08:00-16:00 (8h)" at bounding box center [218, 81] width 26 height 5
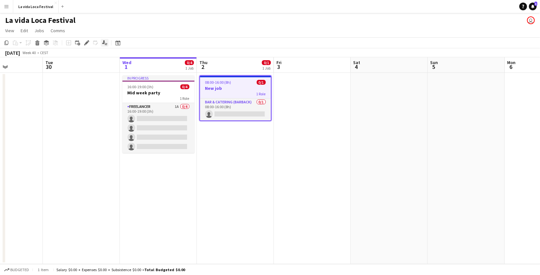
click at [102, 44] on icon "Applicants" at bounding box center [104, 42] width 5 height 5
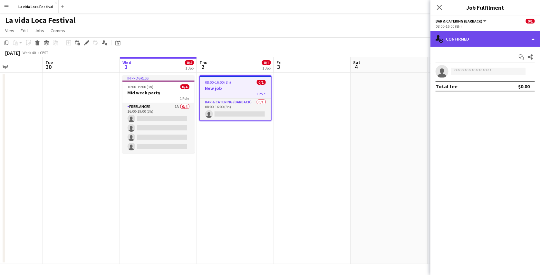
click at [456, 40] on div "single-neutral-actions-check-2 Confirmed" at bounding box center [486, 38] width 110 height 15
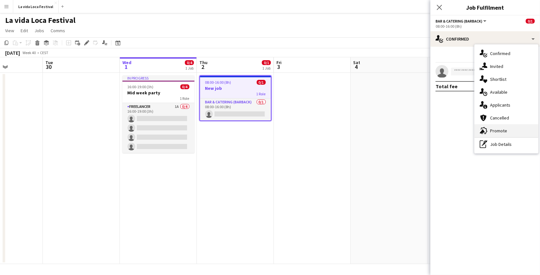
click at [520, 134] on div "advertising-megaphone Promote" at bounding box center [507, 130] width 64 height 13
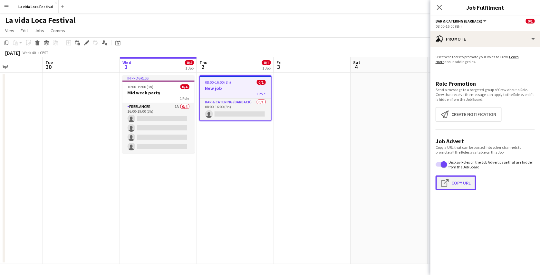
click at [453, 187] on button "Click to copy URL Copy Url" at bounding box center [456, 183] width 41 height 15
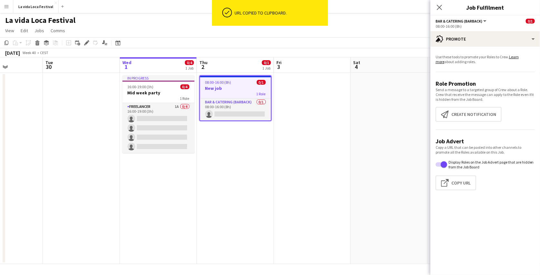
click at [377, 28] on app-page-menu "View Day view expanded Day view collapsed Month view Date picker Jump to today …" at bounding box center [270, 31] width 540 height 12
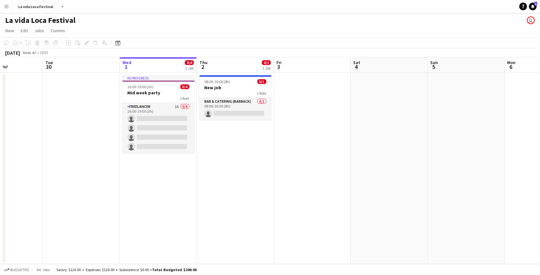
click at [2, 10] on button "Menu" at bounding box center [6, 6] width 13 height 13
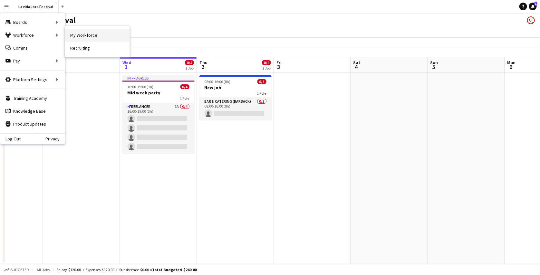
click at [79, 34] on link "My Workforce" at bounding box center [97, 35] width 64 height 13
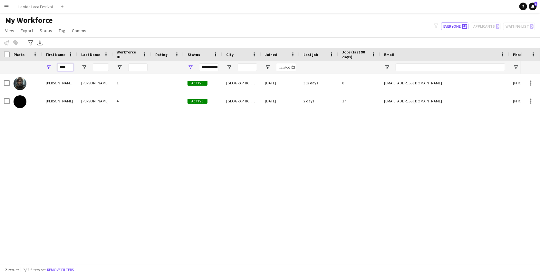
click at [71, 70] on input "****" at bounding box center [65, 68] width 16 height 8
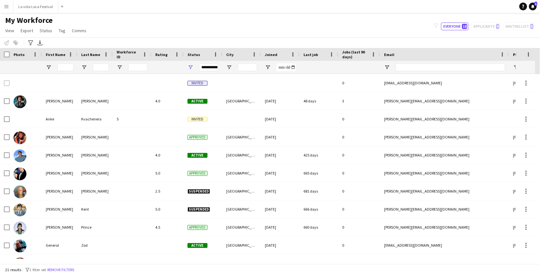
click at [215, 41] on div "Notify workforce Add to tag Select at least one crew to tag him or her. Advance…" at bounding box center [270, 42] width 540 height 11
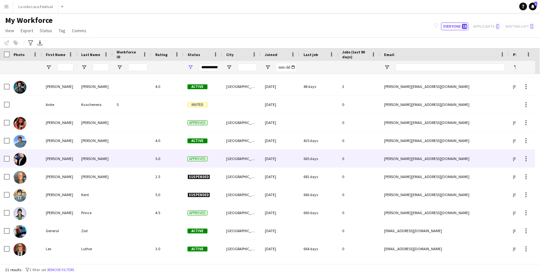
scroll to position [15, 0]
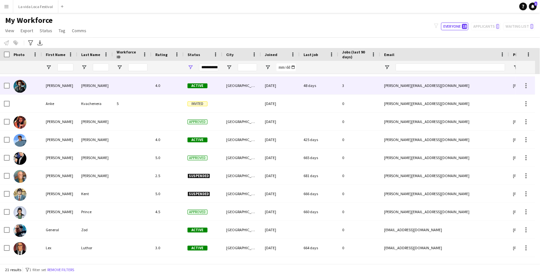
click at [141, 84] on div at bounding box center [132, 86] width 39 height 18
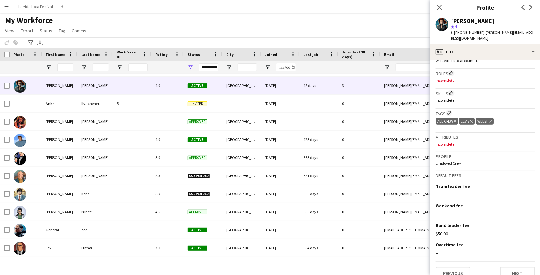
scroll to position [211, 0]
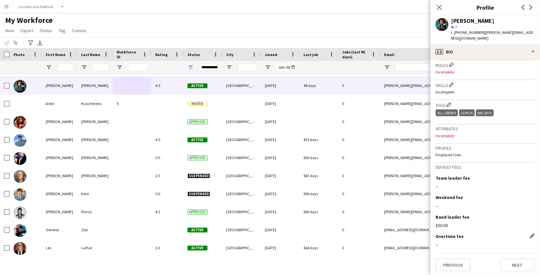
click at [444, 242] on div "--" at bounding box center [485, 245] width 99 height 6
click at [33, 8] on button "La vida Loca Festival Close" at bounding box center [35, 6] width 45 height 13
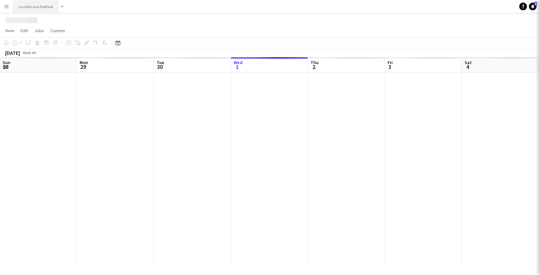
scroll to position [0, 154]
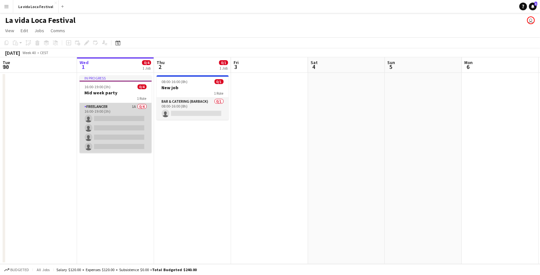
click at [126, 121] on app-card-role "Freelancer 1A 0/4 16:00-19:00 (3h) single-neutral-actions single-neutral-action…" at bounding box center [116, 128] width 72 height 50
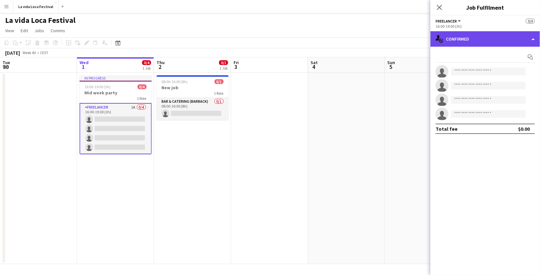
click at [479, 42] on div "single-neutral-actions-check-2 Confirmed" at bounding box center [486, 38] width 110 height 15
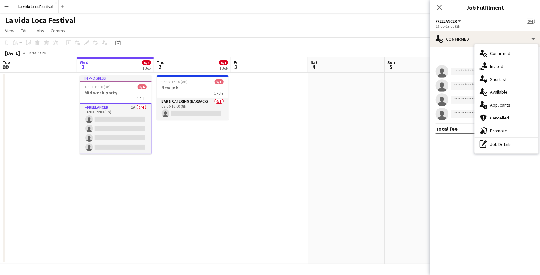
click at [469, 72] on form at bounding box center [492, 72] width 86 height 8
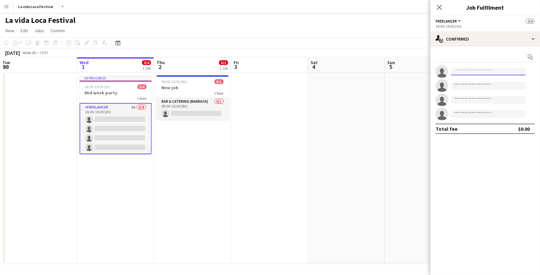
click at [482, 74] on input at bounding box center [488, 72] width 75 height 8
type input "****"
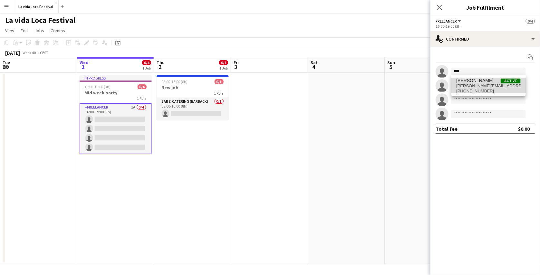
click at [482, 82] on span "Amanda Briggs" at bounding box center [475, 80] width 37 height 5
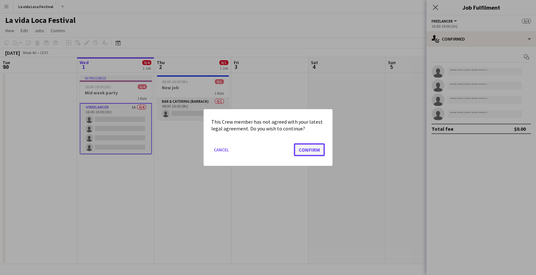
click at [309, 148] on button "Confirm" at bounding box center [309, 149] width 31 height 13
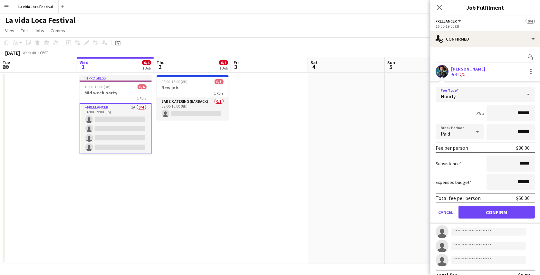
click at [487, 90] on div "Hourly" at bounding box center [479, 94] width 86 height 15
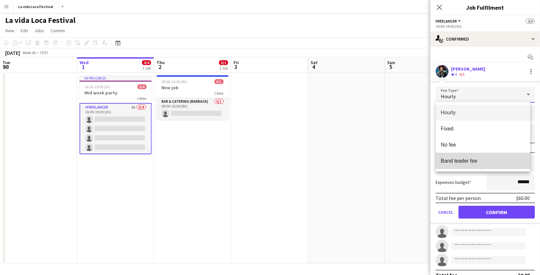
click at [467, 162] on span "Band leader fee" at bounding box center [483, 161] width 84 height 6
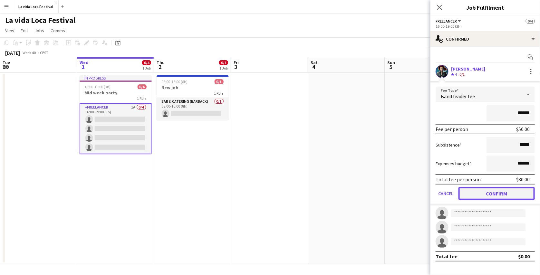
click at [482, 193] on button "Confirm" at bounding box center [497, 193] width 76 height 13
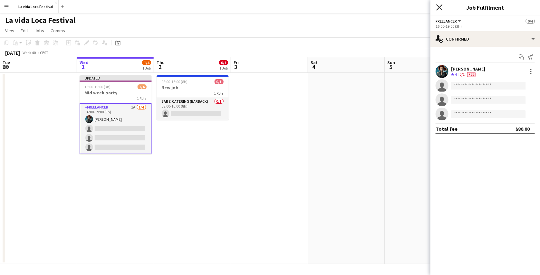
click at [439, 9] on icon "Close pop-in" at bounding box center [440, 7] width 6 height 6
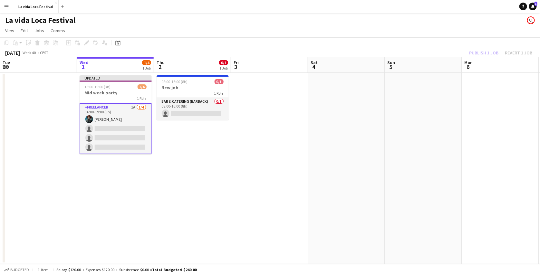
click at [9, 6] on app-icon "Menu" at bounding box center [6, 6] width 5 height 5
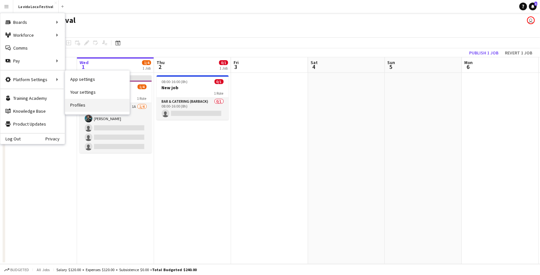
click at [80, 103] on link "Profiles" at bounding box center [97, 105] width 64 height 13
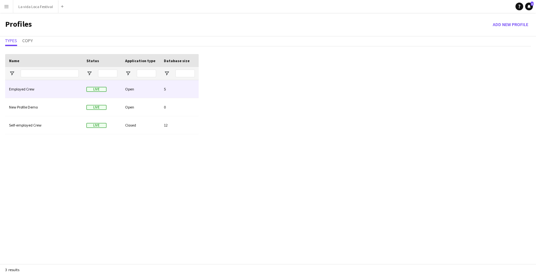
click at [49, 89] on div "Employed Crew" at bounding box center [43, 89] width 77 height 18
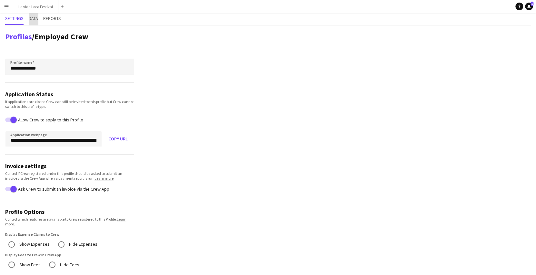
click at [32, 18] on span "Data" at bounding box center [33, 18] width 9 height 5
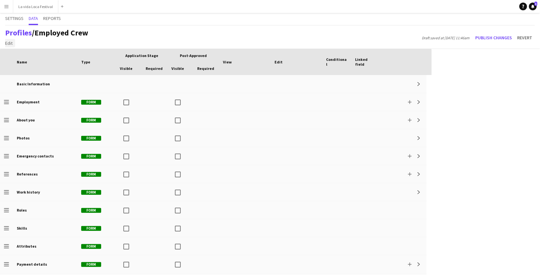
click at [8, 44] on span "Edit" at bounding box center [8, 43] width 7 height 6
click at [16, 56] on span "Add section" at bounding box center [19, 57] width 23 height 6
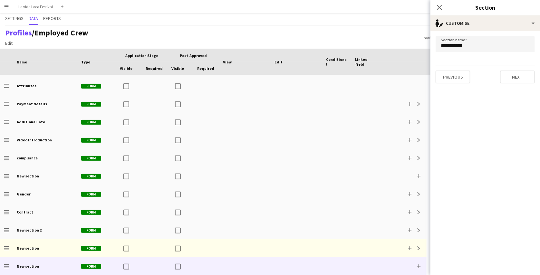
scroll to position [161, 0]
click at [474, 48] on input "**********" at bounding box center [485, 44] width 99 height 16
type input "**********"
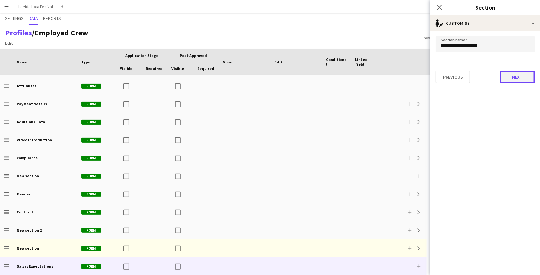
click at [510, 77] on button "Next" at bounding box center [517, 77] width 35 height 13
click at [11, 44] on span "Edit" at bounding box center [8, 43] width 7 height 6
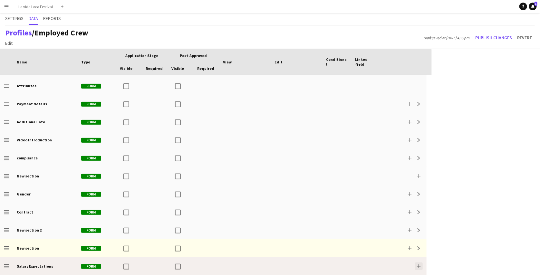
click at [419, 266] on app-icon "Add" at bounding box center [419, 267] width 4 height 4
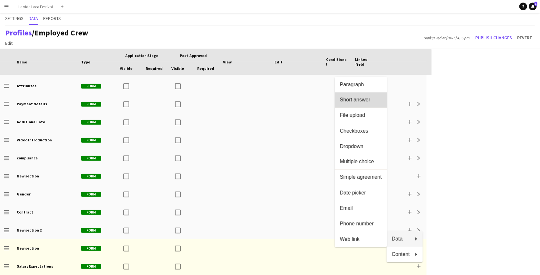
click at [362, 98] on span "Short answer" at bounding box center [361, 100] width 42 height 6
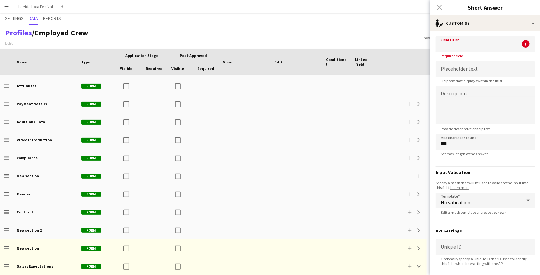
click at [461, 45] on input at bounding box center [485, 44] width 99 height 16
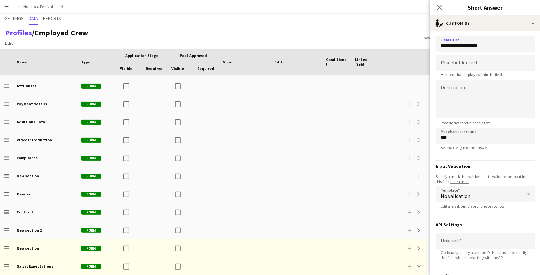
type input "**********"
click at [468, 93] on textarea at bounding box center [485, 99] width 99 height 39
type textarea "*"
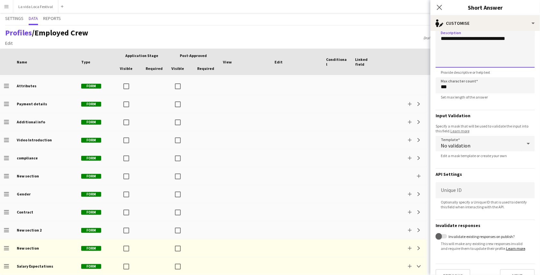
scroll to position [67, 0]
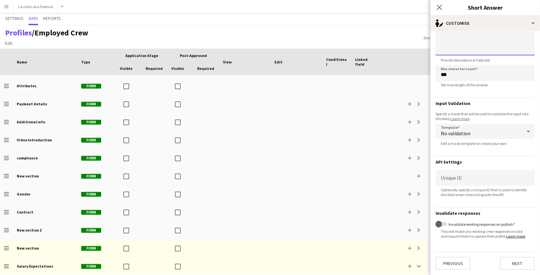
type textarea "**********"
click at [493, 129] on div "No validation" at bounding box center [479, 131] width 86 height 15
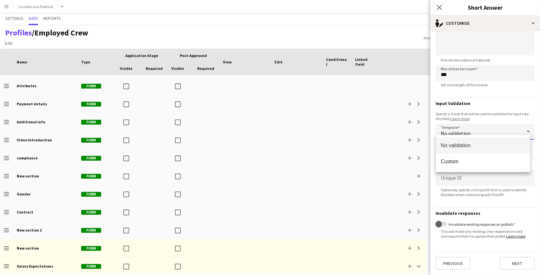
click at [499, 123] on div at bounding box center [270, 137] width 540 height 275
drag, startPoint x: 448, startPoint y: 210, endPoint x: 479, endPoint y: 211, distance: 30.3
click at [479, 211] on h3 "Invalidate responses" at bounding box center [485, 214] width 99 height 6
click at [442, 219] on span "button" at bounding box center [439, 224] width 13 height 13
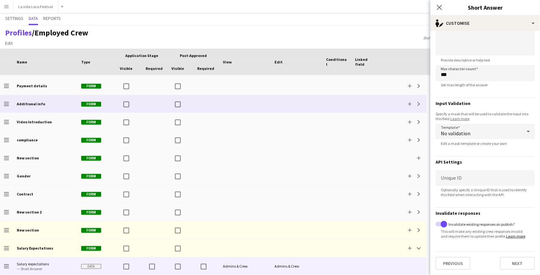
scroll to position [179, 0]
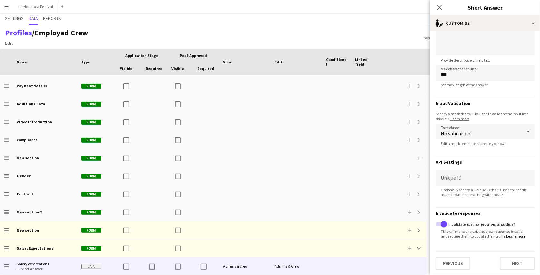
click at [402, 32] on div "Profiles / Employed Crew Edit Add section Draft saved at 1st Oct 5:02pm Publish…" at bounding box center [270, 37] width 540 height 24
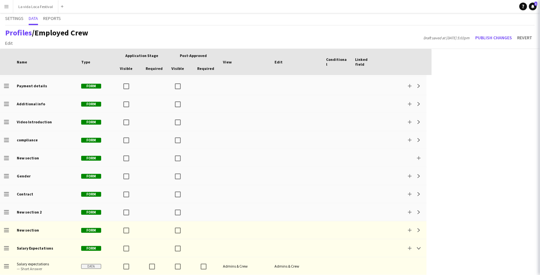
scroll to position [0, 0]
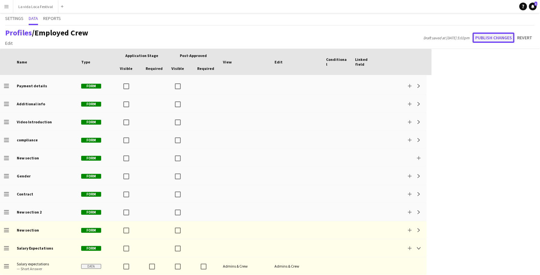
click at [495, 40] on button "Publish changes" at bounding box center [494, 38] width 42 height 10
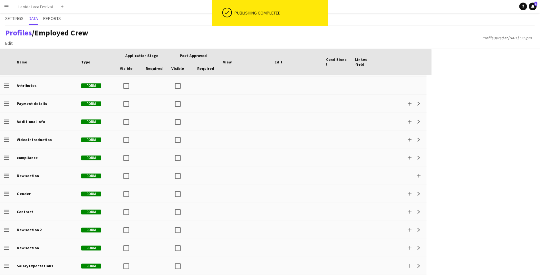
scroll to position [161, 0]
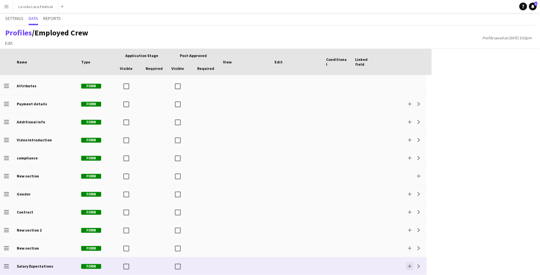
click at [408, 266] on app-icon "Add" at bounding box center [410, 267] width 4 height 4
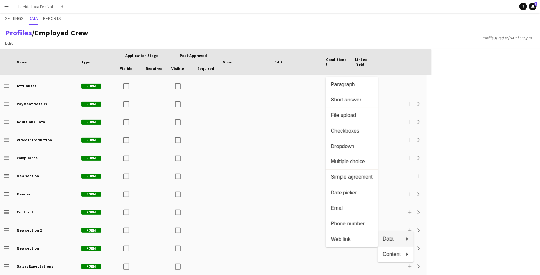
click at [6, 8] on div at bounding box center [270, 137] width 540 height 275
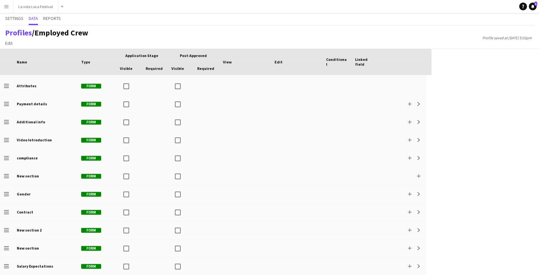
click at [6, 8] on app-icon "Menu" at bounding box center [6, 6] width 5 height 5
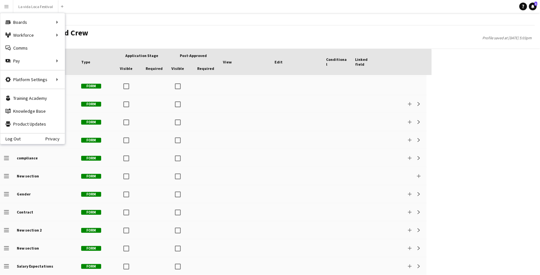
click at [6, 8] on app-icon "Menu" at bounding box center [6, 6] width 5 height 5
click at [85, 38] on link "My Workforce" at bounding box center [97, 35] width 64 height 13
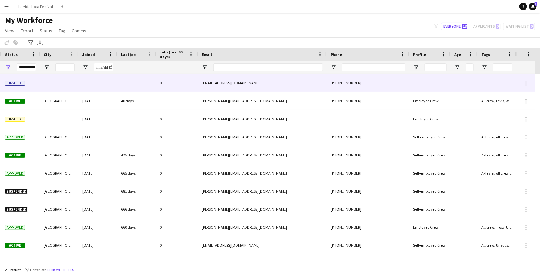
scroll to position [0, 182]
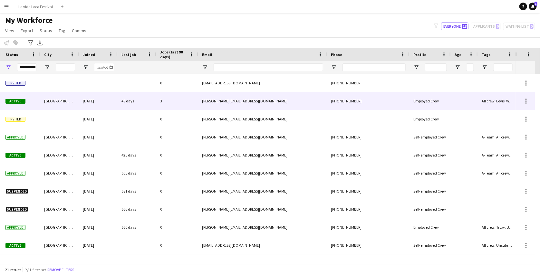
click at [211, 101] on div "amanda+demo--guly@liveforce.co" at bounding box center [262, 101] width 129 height 18
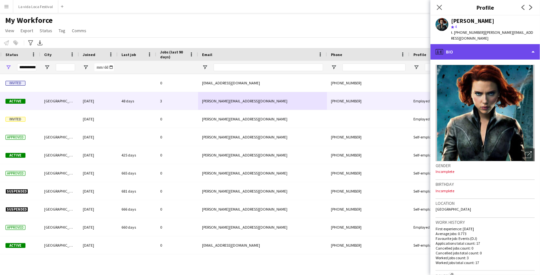
click at [487, 55] on div "profile Bio" at bounding box center [486, 51] width 110 height 15
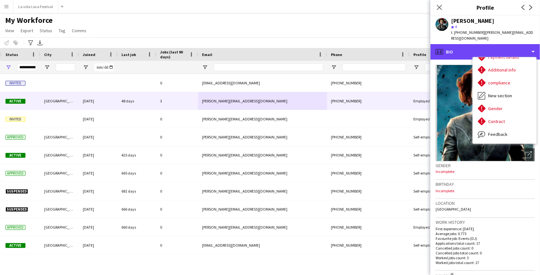
scroll to position [99, 0]
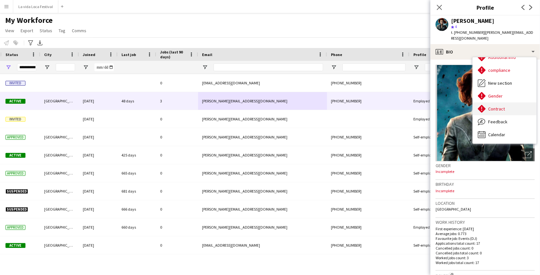
click at [487, 109] on div "Contract Contract" at bounding box center [505, 109] width 64 height 13
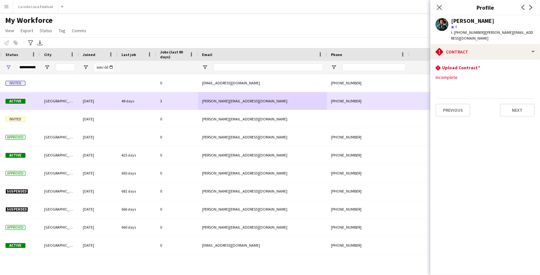
scroll to position [0, 0]
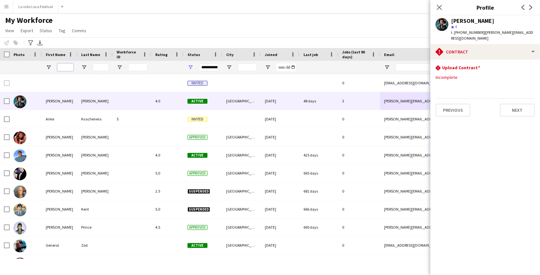
click at [64, 65] on input "First Name Filter Input" at bounding box center [65, 68] width 16 height 8
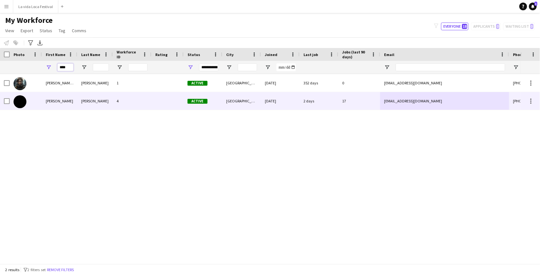
type input "****"
click at [122, 99] on div "4" at bounding box center [132, 101] width 39 height 18
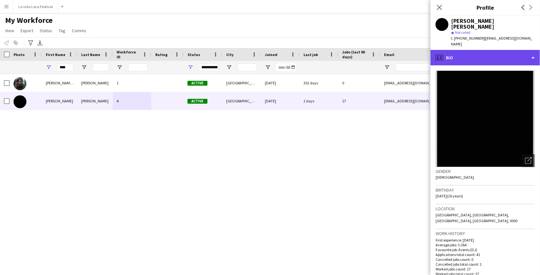
click at [448, 50] on div "profile Bio" at bounding box center [486, 57] width 110 height 15
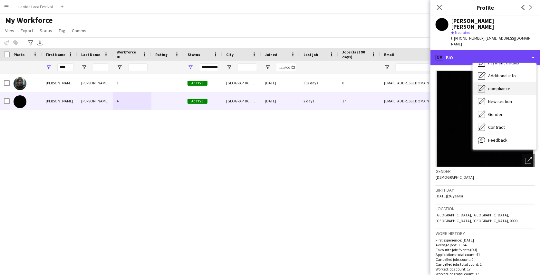
scroll to position [90, 0]
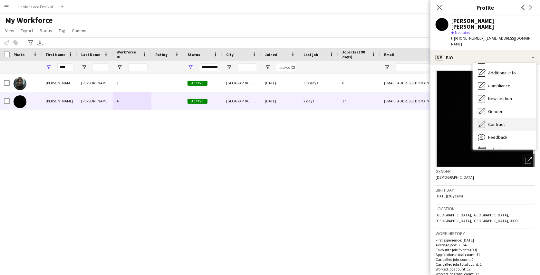
click at [500, 122] on span "Contract" at bounding box center [496, 125] width 17 height 6
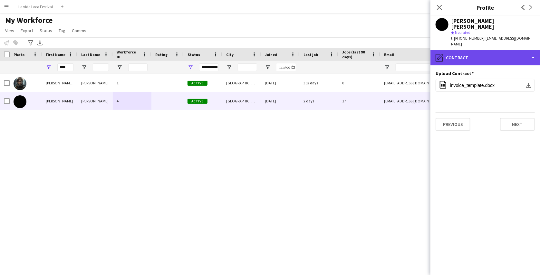
click at [490, 50] on div "pencil4 Contract" at bounding box center [486, 57] width 110 height 15
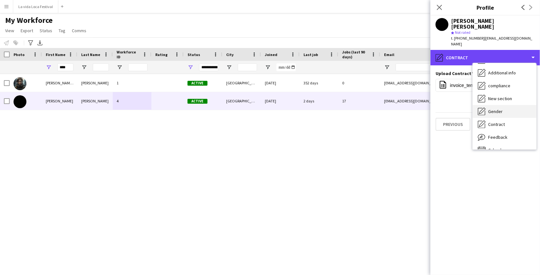
scroll to position [99, 0]
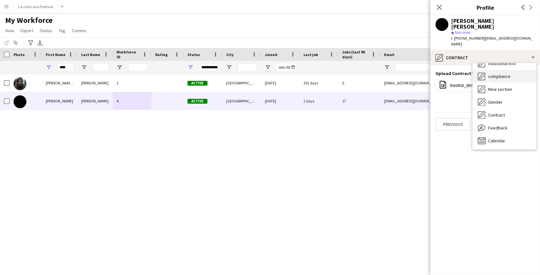
click at [506, 70] on div "compliance compliance" at bounding box center [505, 76] width 64 height 13
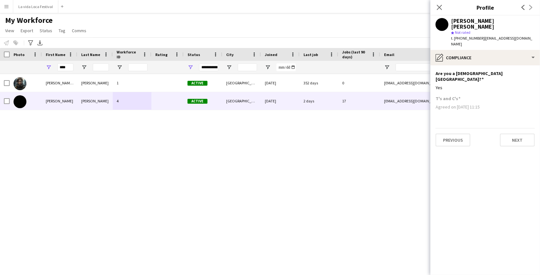
drag, startPoint x: 437, startPoint y: 91, endPoint x: 487, endPoint y: 95, distance: 50.1
click at [487, 96] on div "T's and C's Agreed on 15-09-2025 11:15" at bounding box center [485, 105] width 99 height 19
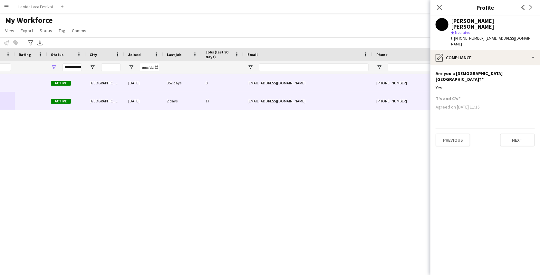
scroll to position [0, 178]
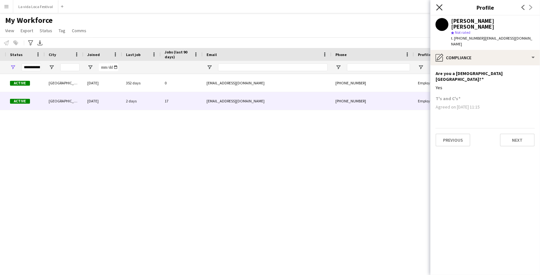
click at [441, 10] on icon "Close pop-in" at bounding box center [440, 7] width 6 height 6
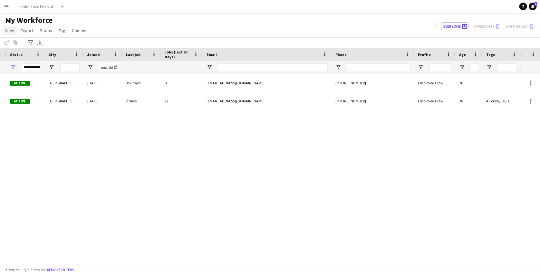
click at [9, 32] on span "View" at bounding box center [9, 31] width 9 height 6
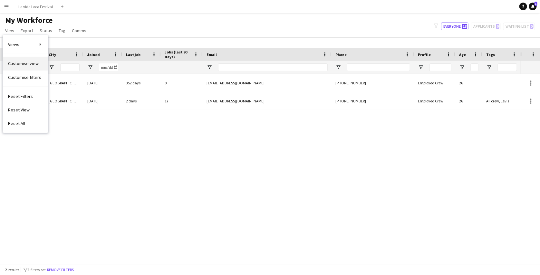
click at [15, 64] on span "Customise view" at bounding box center [23, 64] width 31 height 6
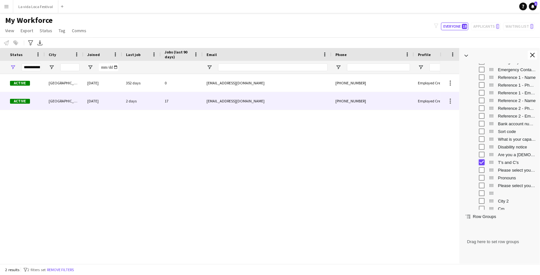
scroll to position [0, 323]
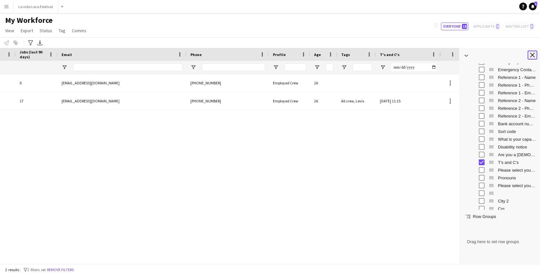
click at [535, 54] on app-icon "Close tool panel" at bounding box center [533, 55] width 5 height 5
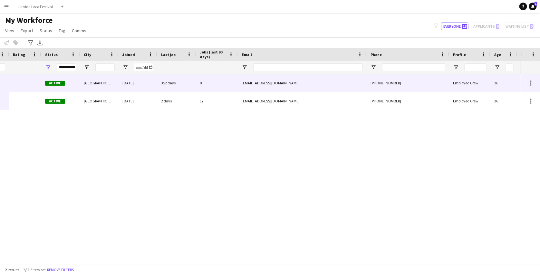
scroll to position [0, 75]
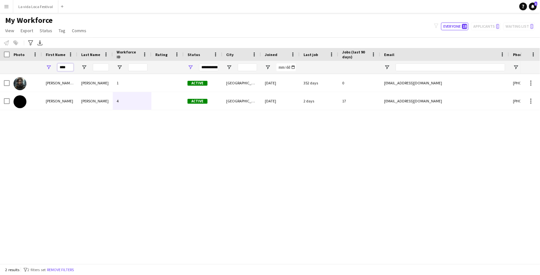
click at [70, 69] on input "****" at bounding box center [65, 68] width 16 height 8
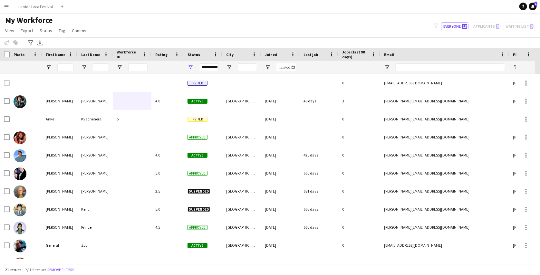
click at [183, 37] on div "Notify workforce Add to tag Select at least one crew to tag him or her. Advance…" at bounding box center [270, 42] width 540 height 11
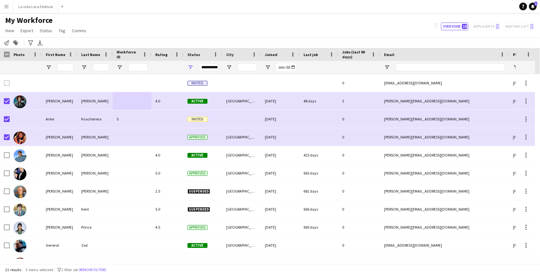
click at [7, 6] on app-icon "Menu" at bounding box center [6, 6] width 5 height 5
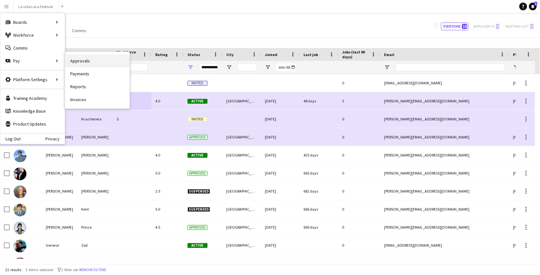
click at [82, 63] on link "Approvals" at bounding box center [97, 60] width 64 height 13
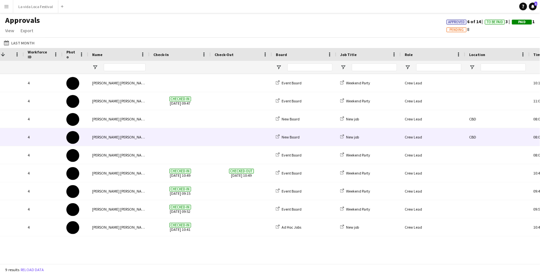
scroll to position [0, 31]
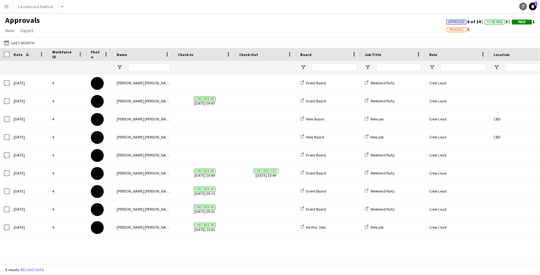
click at [522, 7] on icon "Help" at bounding box center [524, 7] width 4 height 4
click at [332, 34] on div "Approvals View Customise view Customise filters Reset Filters Reset View Reset …" at bounding box center [270, 26] width 540 height 22
click at [7, 5] on app-icon "Menu" at bounding box center [6, 6] width 5 height 5
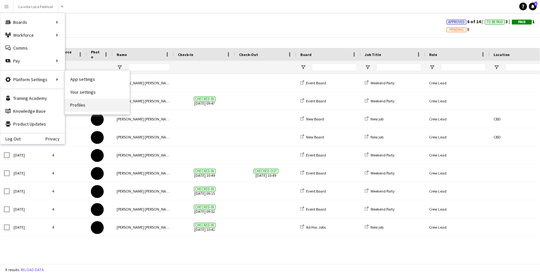
click at [78, 102] on link "Profiles" at bounding box center [97, 105] width 64 height 13
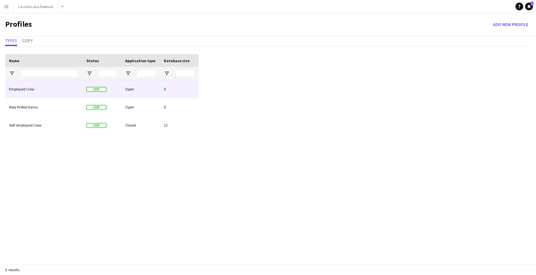
click at [58, 93] on div "Employed Crew" at bounding box center [43, 89] width 77 height 18
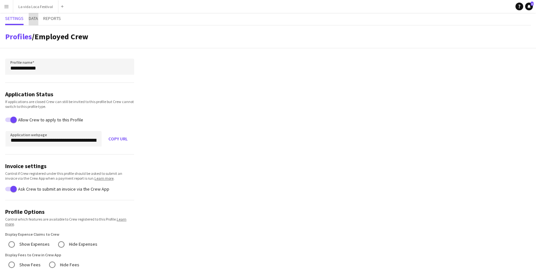
click at [36, 18] on span "Data" at bounding box center [33, 18] width 9 height 5
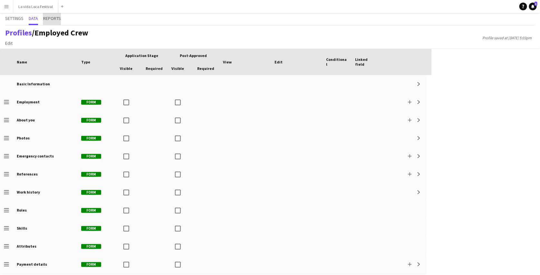
click at [44, 18] on span "Reports" at bounding box center [52, 18] width 18 height 5
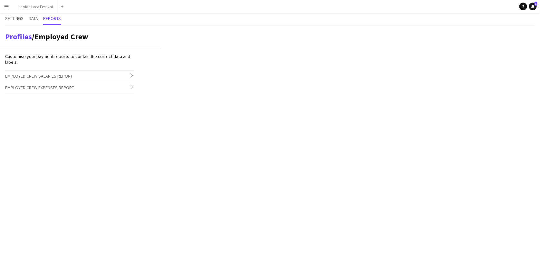
click at [101, 77] on h3 "Employed Crew Salaries Report chevron-right" at bounding box center [69, 76] width 129 height 11
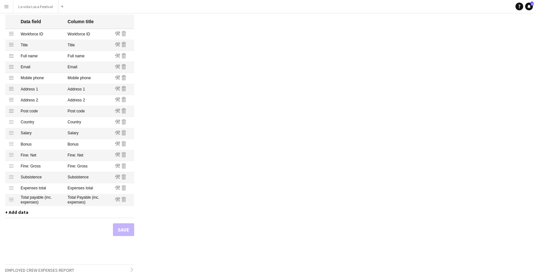
scroll to position [89, 0]
click at [24, 214] on span "+ Add data" at bounding box center [16, 212] width 23 height 6
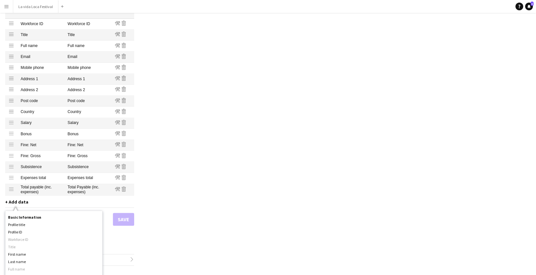
click at [37, 234] on div "Job Info Salary Bonus Fine: Net Fine: Gross Subsistence Expenses total Total pa…" at bounding box center [53, 276] width 97 height 92
click at [60, 241] on div "Basic Information Profile title Profile ID Workforce ID Title First name Last n…" at bounding box center [53, 246] width 97 height 64
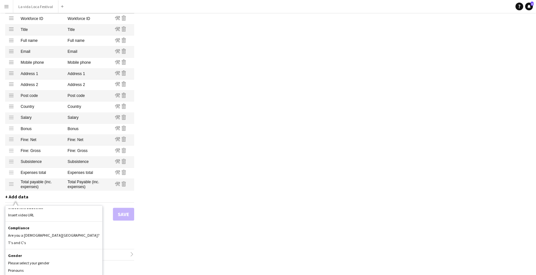
scroll to position [504, 0]
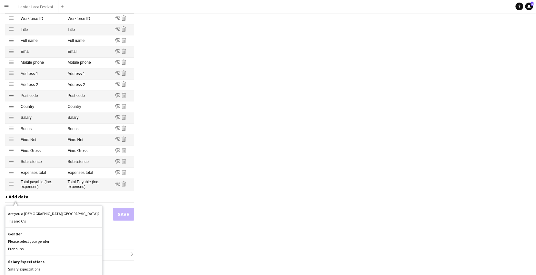
click at [75, 221] on div "compliance Are you a citizen of the United Kingdom? T's and C's" at bounding box center [53, 215] width 97 height 25
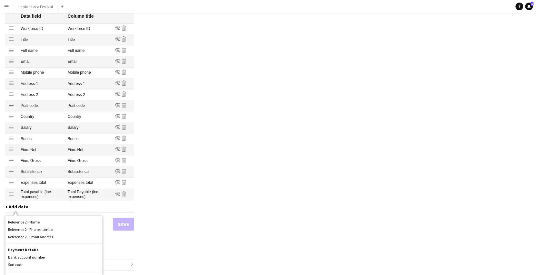
click at [159, 33] on app-profile-reports "Profiles / Employed Crew Customise your payment reports to contain the correct …" at bounding box center [80, 104] width 161 height 344
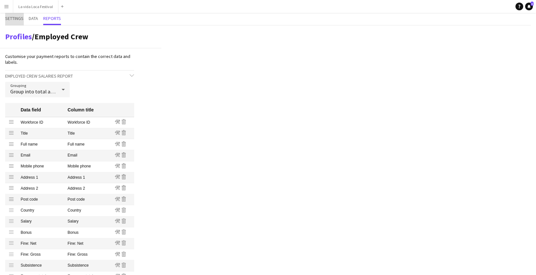
click at [21, 20] on span "Settings" at bounding box center [14, 18] width 18 height 5
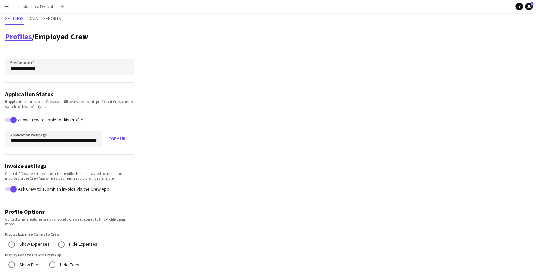
click at [23, 35] on link "Profiles" at bounding box center [18, 37] width 27 height 10
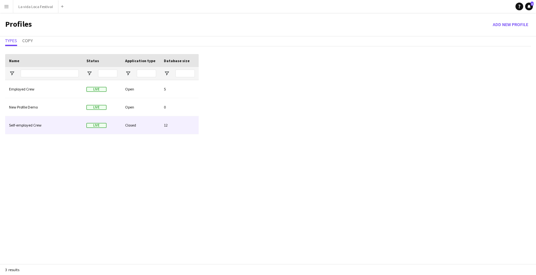
click at [47, 123] on div "Self-employed Crew" at bounding box center [43, 125] width 77 height 18
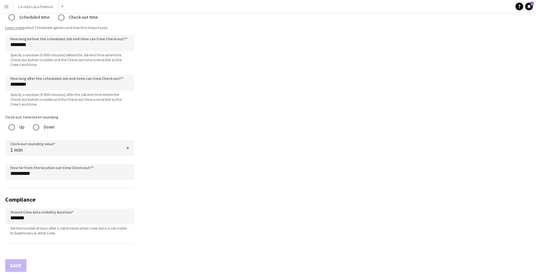
scroll to position [495, 0]
click at [9, 3] on button "Menu" at bounding box center [6, 6] width 13 height 13
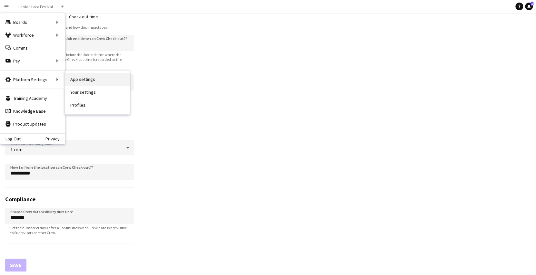
click at [73, 76] on link "App settings" at bounding box center [97, 79] width 64 height 13
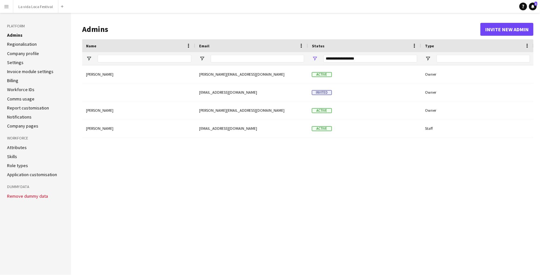
click at [17, 63] on link "Settings" at bounding box center [15, 63] width 16 height 6
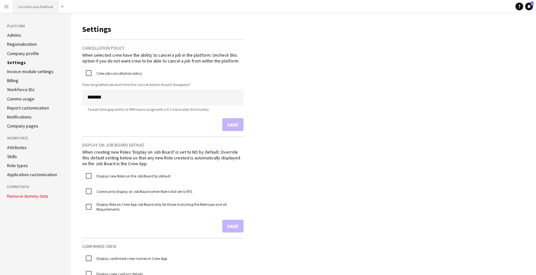
click at [25, 5] on button "La vida Loca Festival Close" at bounding box center [35, 6] width 45 height 13
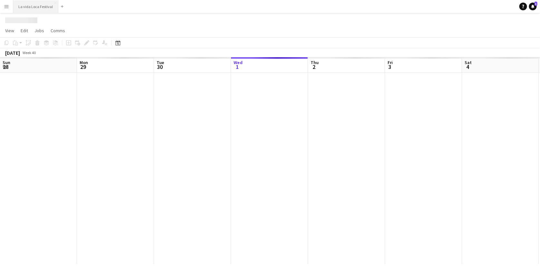
scroll to position [0, 154]
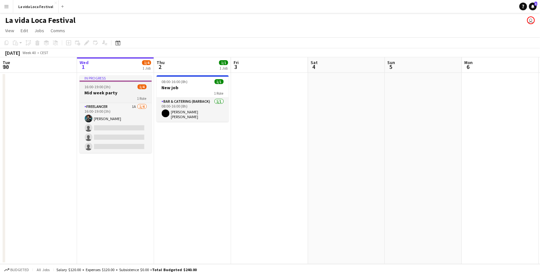
click at [124, 91] on h3 "Mid week party" at bounding box center [116, 93] width 72 height 6
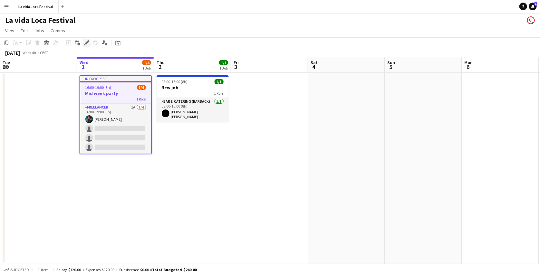
click at [86, 46] on div "Edit" at bounding box center [87, 43] width 8 height 8
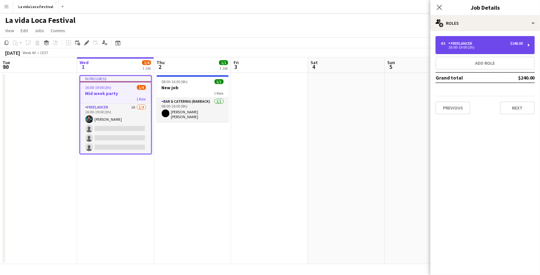
click at [488, 42] on div "4 x Freelancer $240.00" at bounding box center [482, 43] width 82 height 5
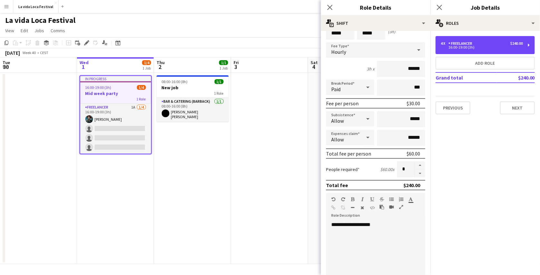
scroll to position [33, 0]
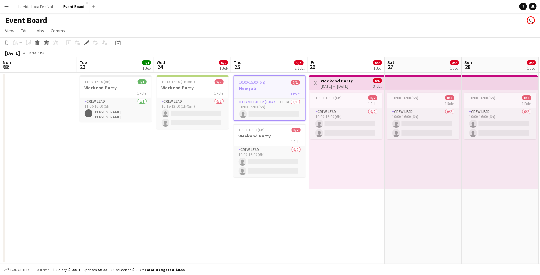
scroll to position [0, 221]
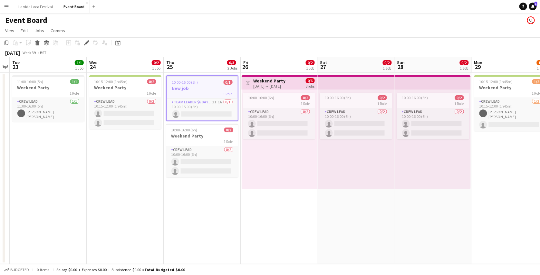
click at [46, 53] on div "BST" at bounding box center [43, 52] width 6 height 5
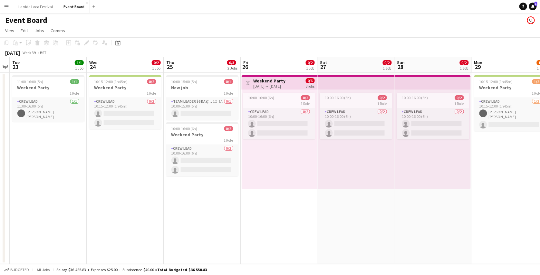
click at [8, 5] on app-icon "Menu" at bounding box center [6, 6] width 5 height 5
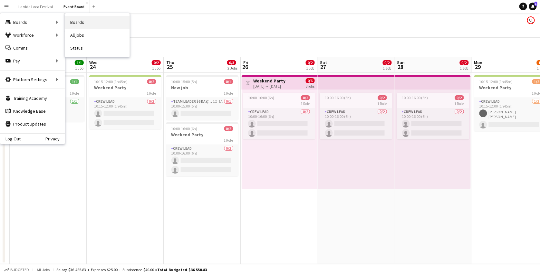
click at [79, 20] on link "Boards" at bounding box center [97, 22] width 64 height 13
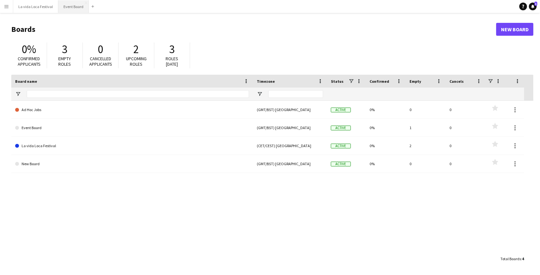
click at [62, 5] on button "Event Board Close" at bounding box center [73, 6] width 31 height 13
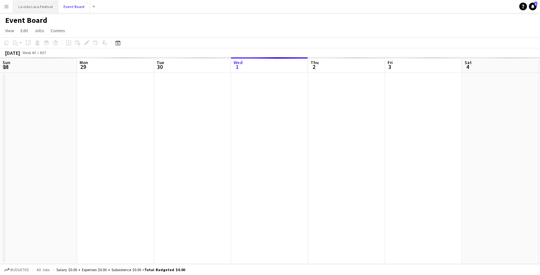
scroll to position [0, 154]
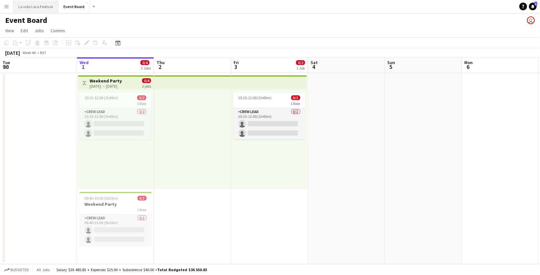
click at [40, 2] on button "La vida Loca Festival Close" at bounding box center [35, 6] width 45 height 13
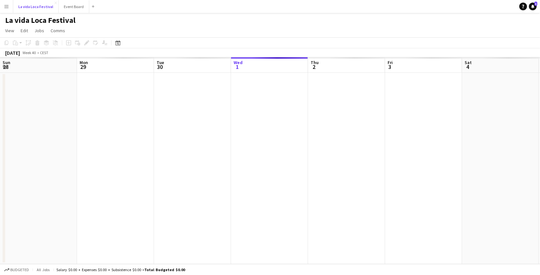
scroll to position [0, 154]
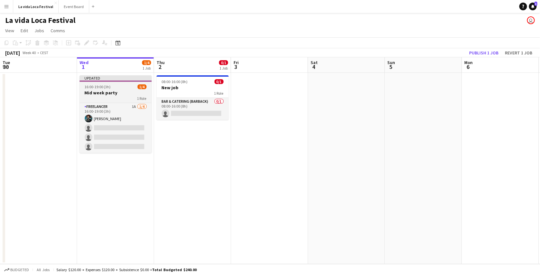
click at [128, 88] on div "16:00-19:00 (3h) 1/4" at bounding box center [116, 86] width 72 height 5
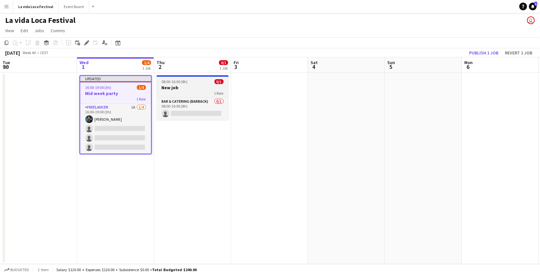
click at [176, 85] on h3 "New job" at bounding box center [193, 88] width 72 height 6
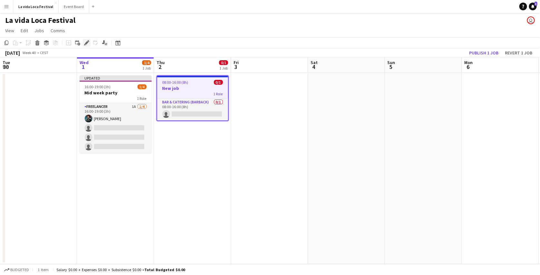
click at [85, 43] on icon at bounding box center [87, 43] width 4 height 4
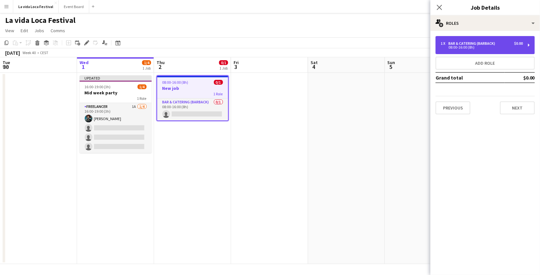
click at [508, 51] on div "1 x Bar & Catering (Barback) $0.00 08:00-16:00 (8h)" at bounding box center [485, 45] width 99 height 18
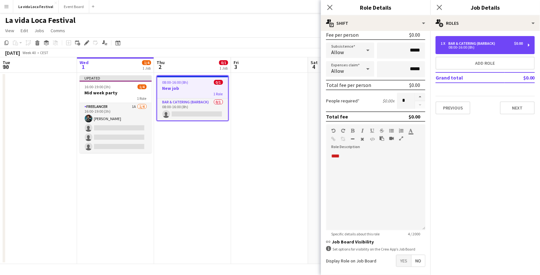
scroll to position [127, 0]
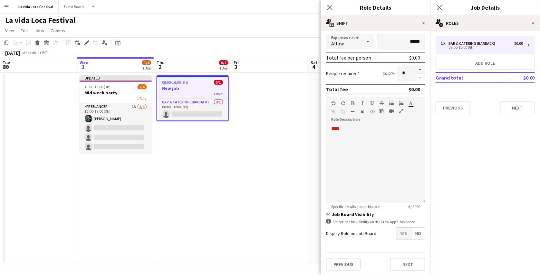
click at [396, 240] on form "**********" at bounding box center [376, 93] width 110 height 368
click at [400, 224] on form "**********" at bounding box center [376, 93] width 110 height 368
click at [400, 230] on span "Yes" at bounding box center [404, 234] width 15 height 12
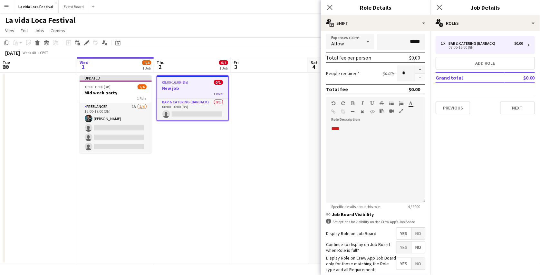
click at [148, 36] on app-page-menu "View Day view expanded Day view collapsed Month view Date picker Jump to today …" at bounding box center [270, 31] width 540 height 12
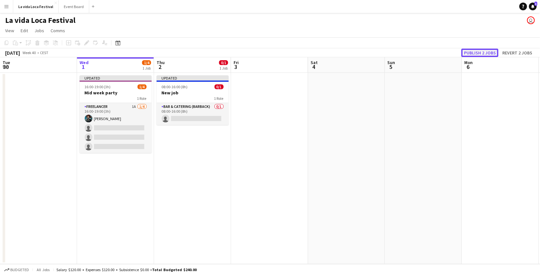
click at [473, 50] on button "Publish 2 jobs" at bounding box center [480, 53] width 37 height 8
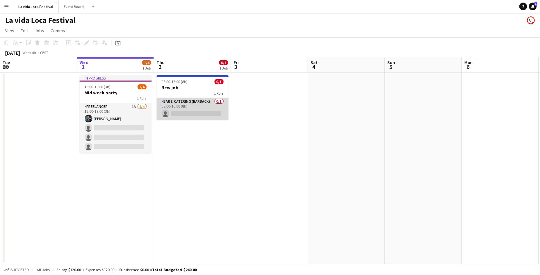
click at [201, 115] on app-card-role "Bar & Catering (Barback) 0/1 08:00-16:00 (8h) single-neutral-actions" at bounding box center [193, 109] width 72 height 22
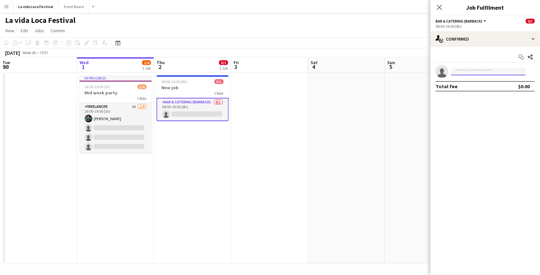
click at [462, 74] on input at bounding box center [488, 72] width 75 height 8
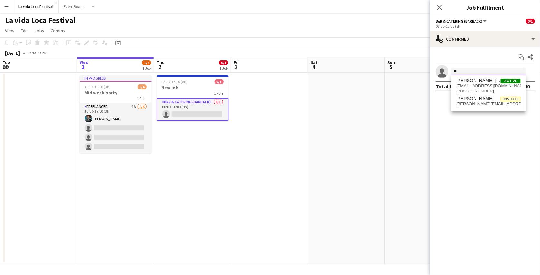
type input "*"
type input "****"
click at [475, 103] on span "vimbaianke@gmail.com" at bounding box center [489, 101] width 64 height 5
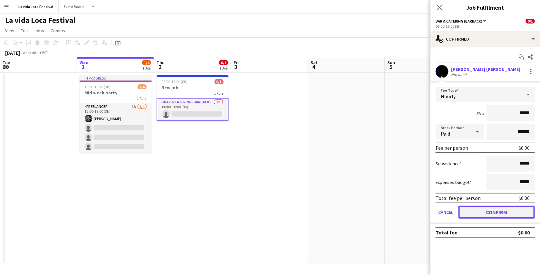
click at [489, 207] on button "Confirm" at bounding box center [497, 212] width 76 height 13
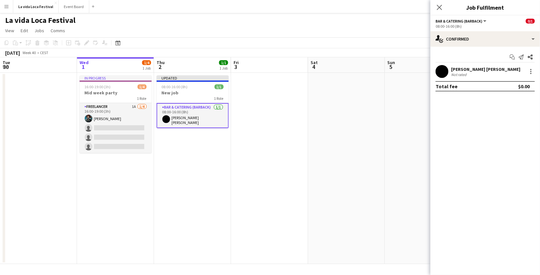
click at [422, 58] on app-board-header-date "Sun 5" at bounding box center [423, 64] width 77 height 15
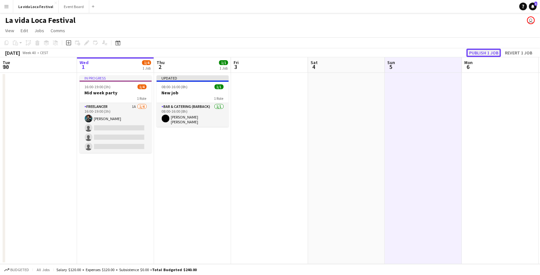
click at [495, 51] on button "Publish 1 job" at bounding box center [484, 53] width 34 height 8
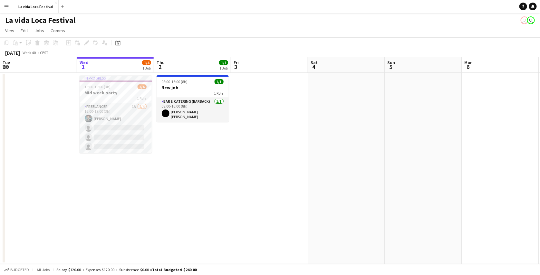
click at [9, 5] on app-icon "Menu" at bounding box center [6, 6] width 5 height 5
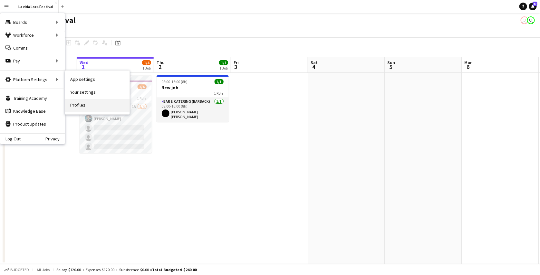
click at [76, 104] on link "Profiles" at bounding box center [97, 105] width 64 height 13
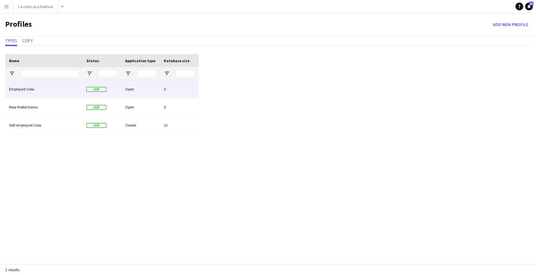
click at [25, 89] on div "Employed Crew" at bounding box center [43, 89] width 77 height 18
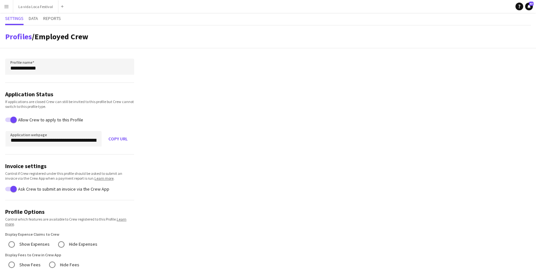
click at [10, 7] on button "Menu" at bounding box center [6, 6] width 13 height 13
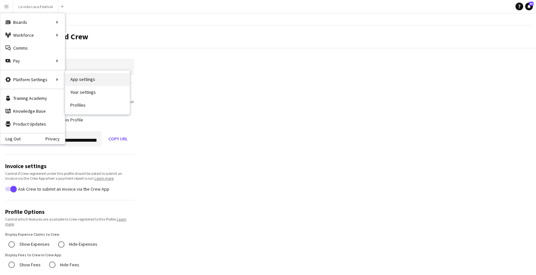
click at [82, 82] on link "App settings" at bounding box center [97, 79] width 64 height 13
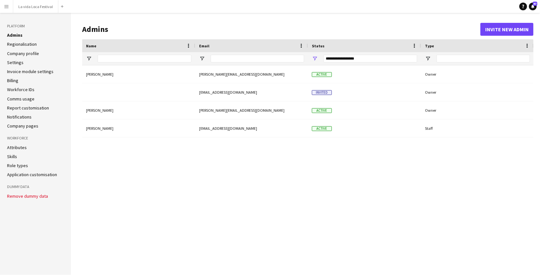
click at [19, 62] on link "Settings" at bounding box center [15, 63] width 16 height 6
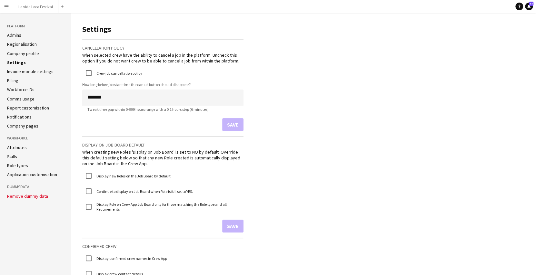
click at [8, 4] on app-icon "Menu" at bounding box center [6, 6] width 5 height 5
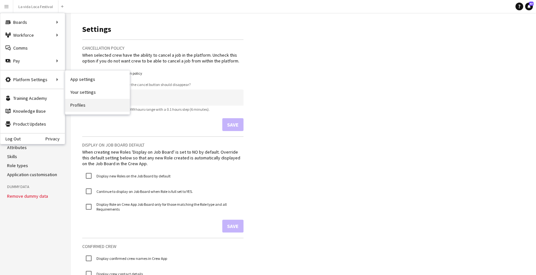
click at [79, 101] on link "Profiles" at bounding box center [97, 105] width 64 height 13
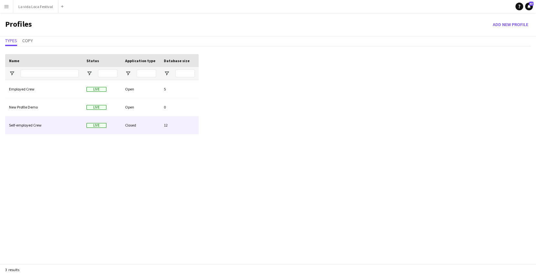
click at [47, 116] on div "Self-employed Crew" at bounding box center [43, 125] width 77 height 18
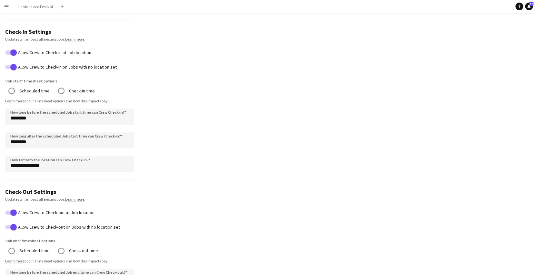
scroll to position [261, 0]
click at [9, 6] on app-icon "Menu" at bounding box center [6, 6] width 5 height 5
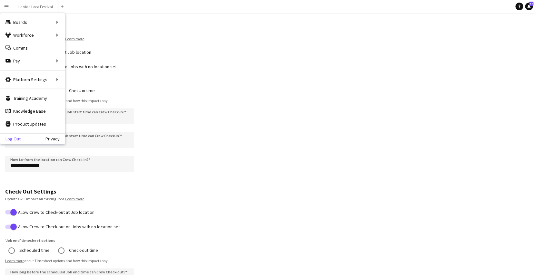
click at [15, 139] on link "Log Out" at bounding box center [10, 138] width 20 height 5
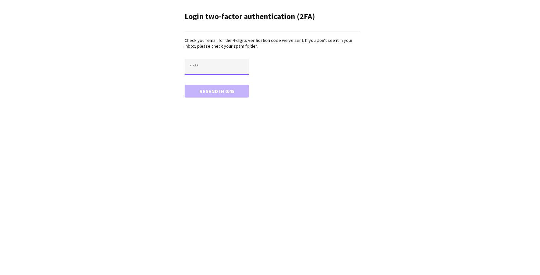
click at [202, 64] on input "text" at bounding box center [217, 67] width 64 height 16
paste input "****"
type input "****"
click at [185, 85] on button "Confirm" at bounding box center [217, 91] width 64 height 13
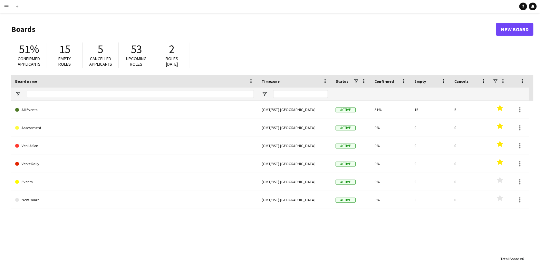
click at [9, 7] on button "Menu" at bounding box center [6, 6] width 13 height 13
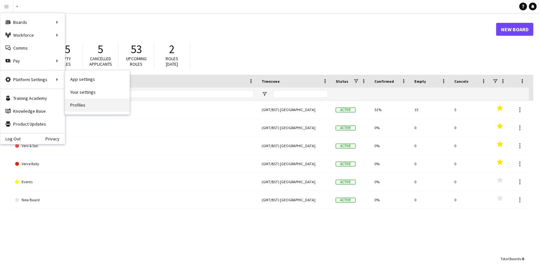
click at [77, 107] on link "Profiles" at bounding box center [97, 105] width 64 height 13
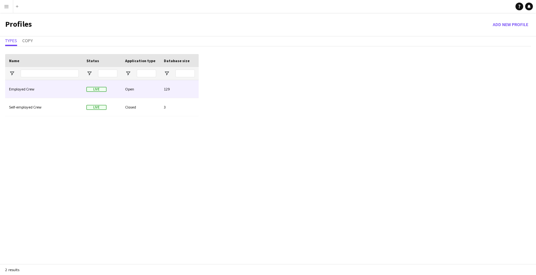
click at [43, 92] on div "Employed Crew" at bounding box center [43, 89] width 77 height 18
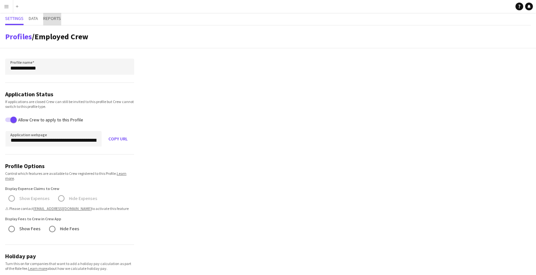
click at [54, 16] on span "Reports" at bounding box center [52, 18] width 18 height 5
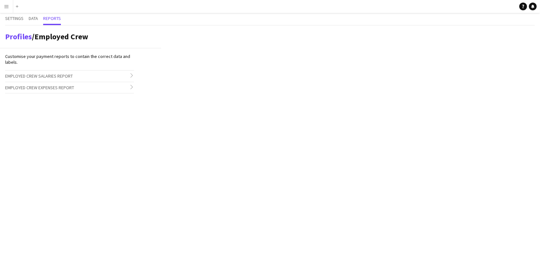
click at [103, 70] on hr at bounding box center [69, 70] width 129 height 0
click at [107, 73] on h3 "Employed Crew Salaries Report chevron-right" at bounding box center [69, 76] width 129 height 11
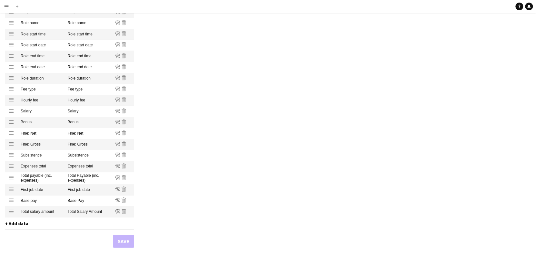
scroll to position [365, 0]
click at [22, 225] on span "+ Add data" at bounding box center [16, 223] width 23 height 6
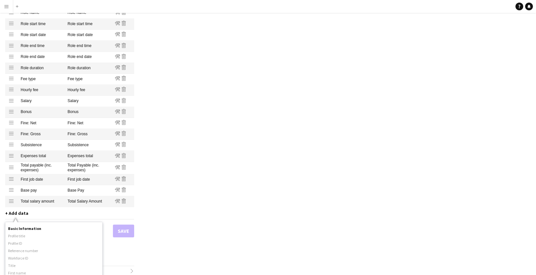
click at [52, 224] on div "Basic Information Profile title Profile ID Reference number Workforce ID Title …" at bounding box center [53, 257] width 97 height 70
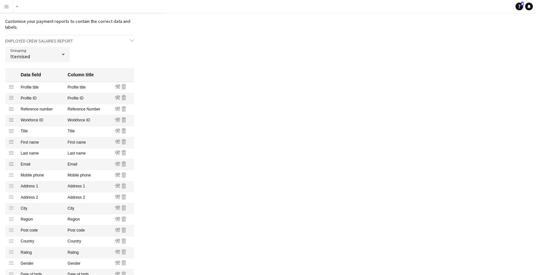
scroll to position [0, 0]
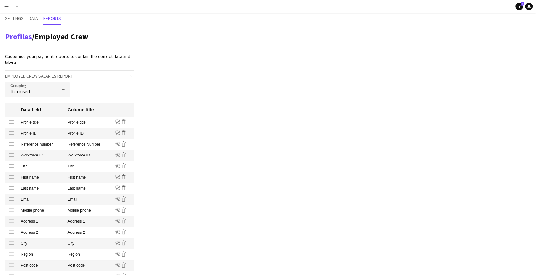
click at [8, 5] on app-icon "Menu" at bounding box center [6, 6] width 5 height 5
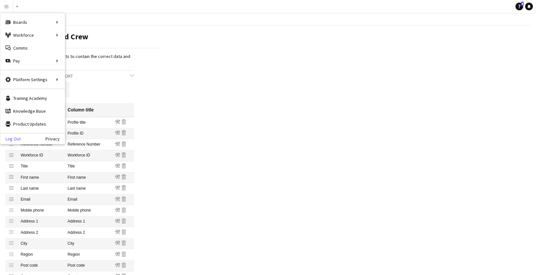
click at [18, 136] on link "Log Out" at bounding box center [10, 138] width 20 height 5
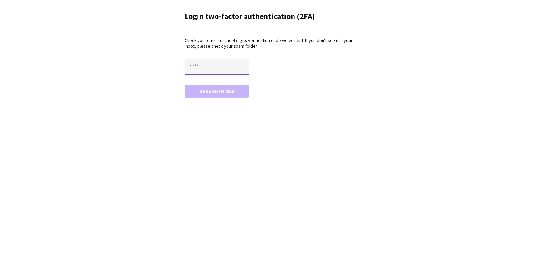
click at [197, 63] on input "text" at bounding box center [217, 67] width 64 height 16
paste input "****"
type input "****"
click at [185, 85] on button "Confirm" at bounding box center [217, 91] width 64 height 13
